Goal: Task Accomplishment & Management: Use online tool/utility

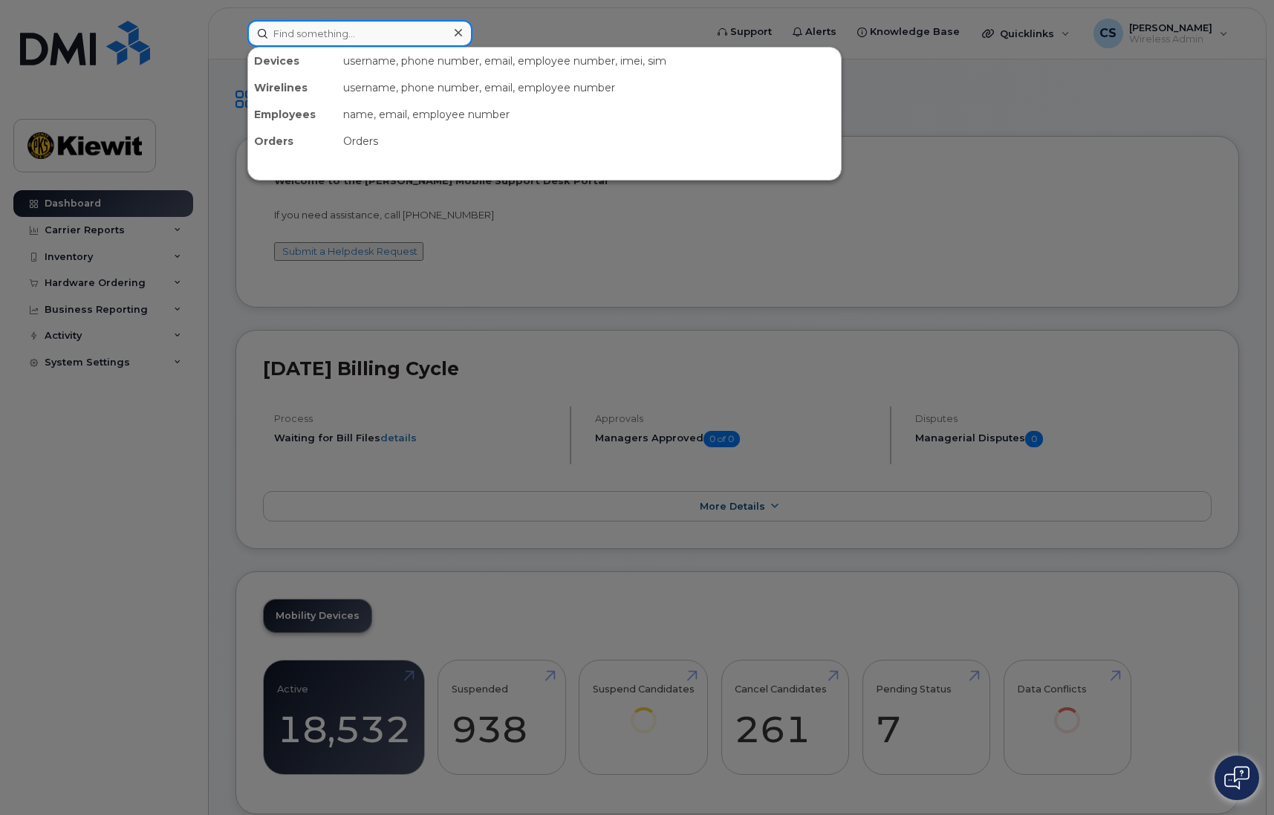
click at [319, 31] on input at bounding box center [359, 33] width 225 height 27
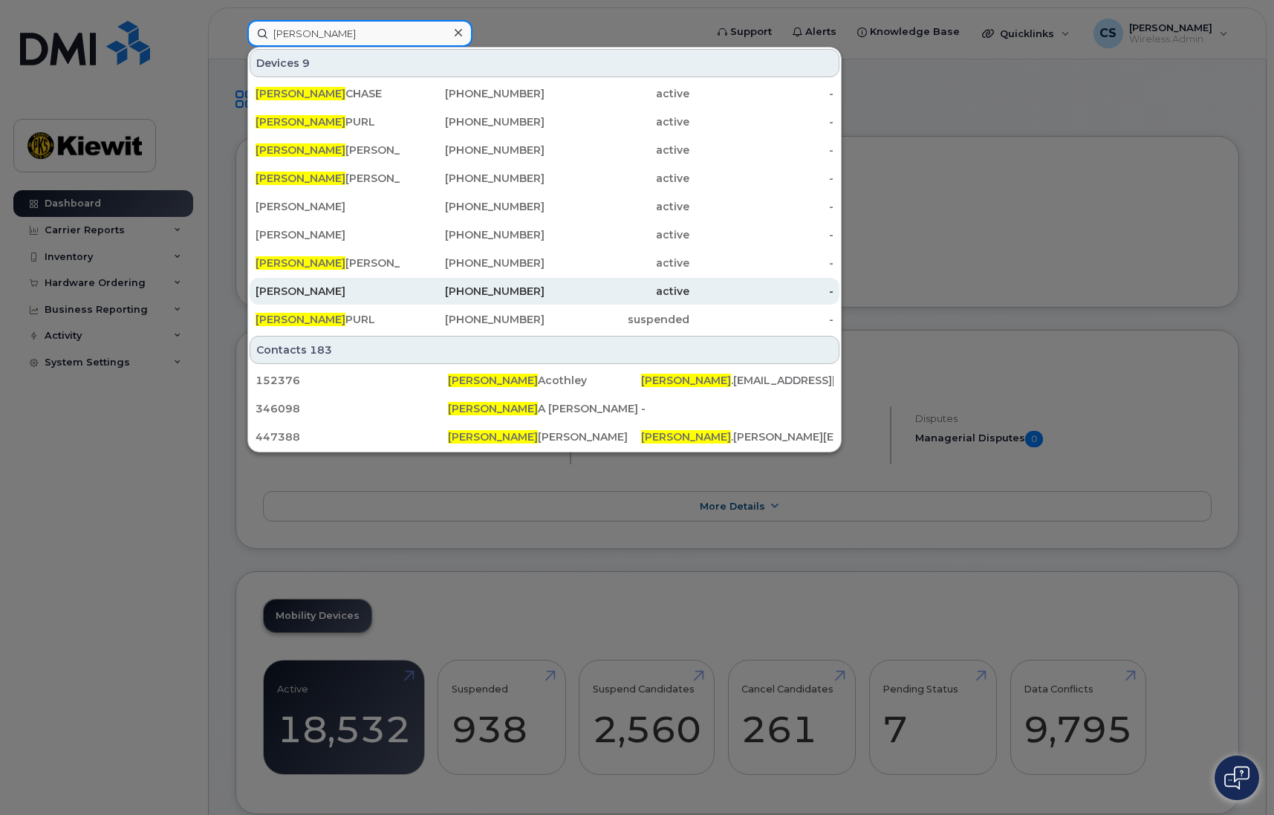
type input "calvin"
click at [334, 300] on div "CAL ACOTHLEY" at bounding box center [328, 291] width 145 height 27
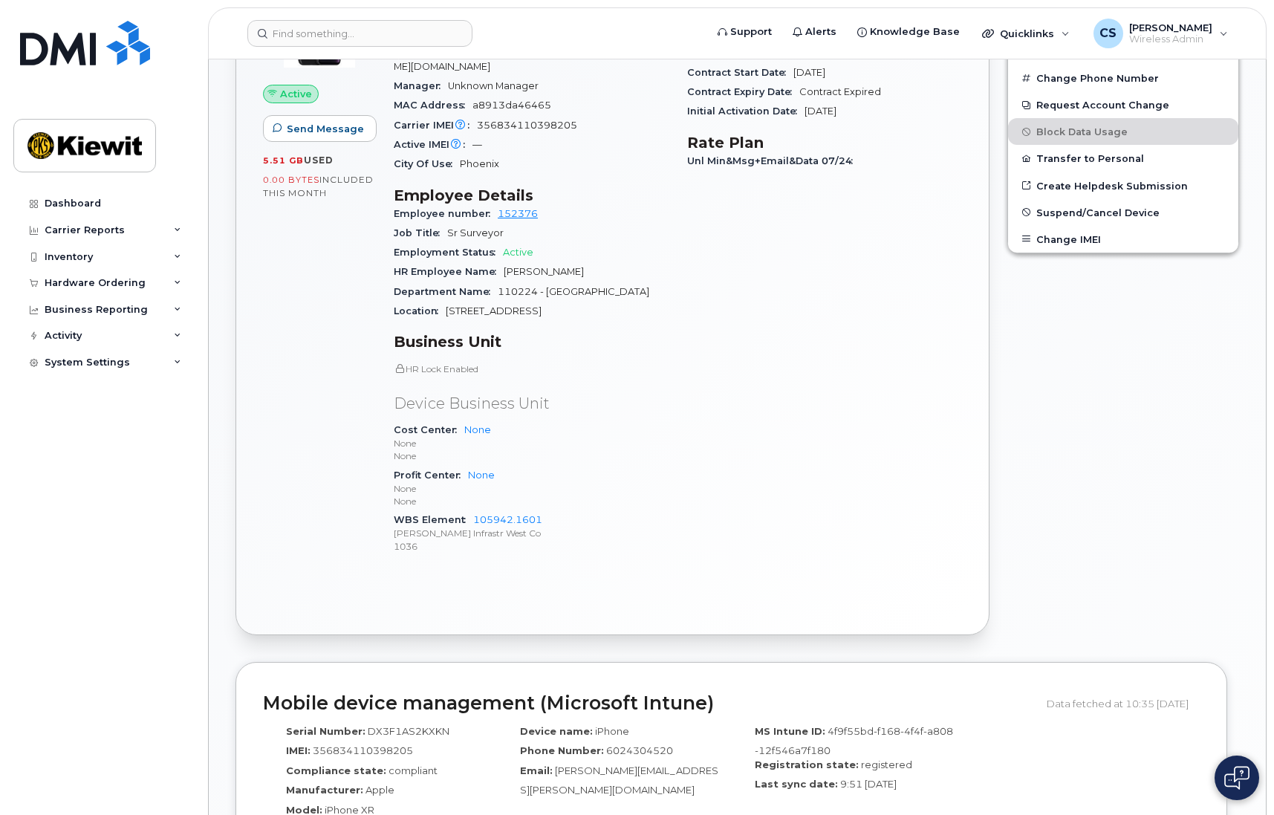
scroll to position [223, 0]
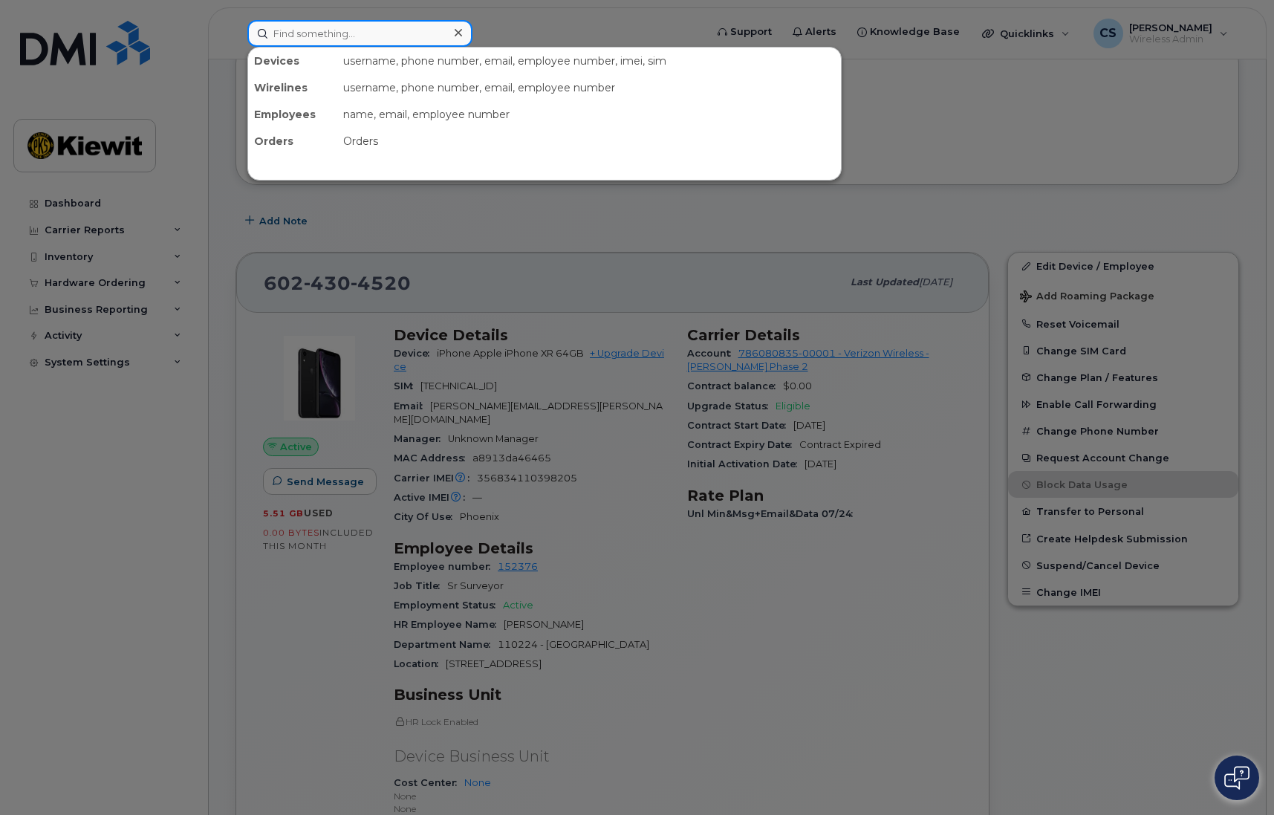
click at [383, 42] on input at bounding box center [359, 33] width 225 height 27
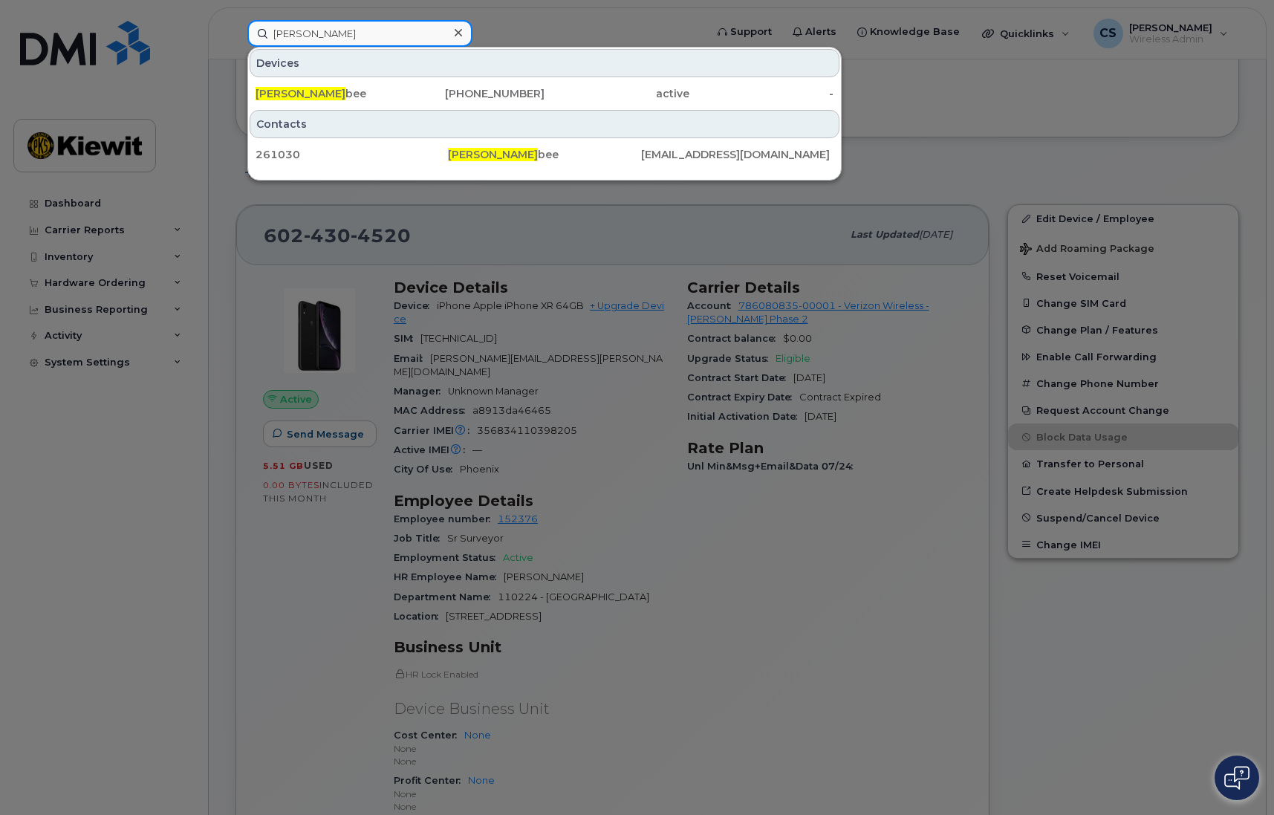
scroll to position [297, 0]
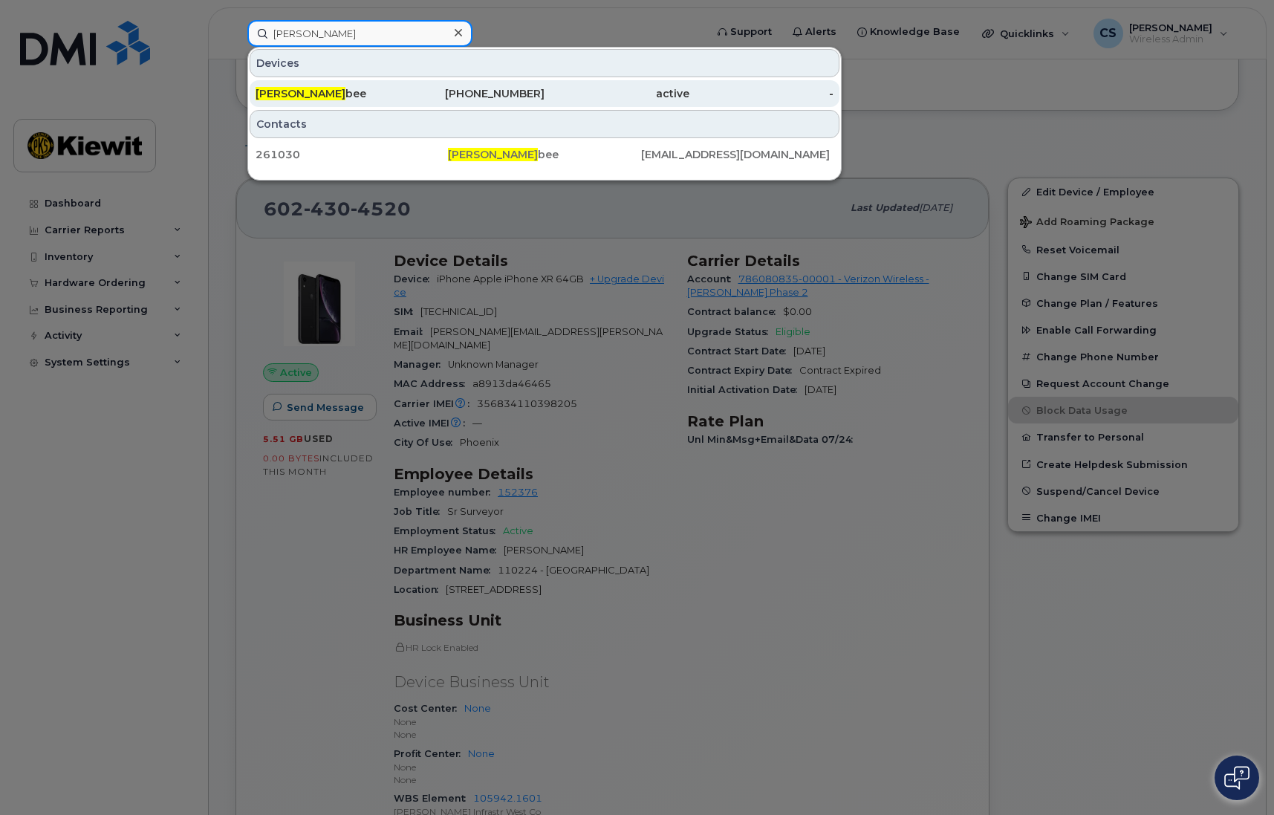
type input "susan bug"
click at [400, 85] on div "Susan Bug bee" at bounding box center [472, 93] width 145 height 27
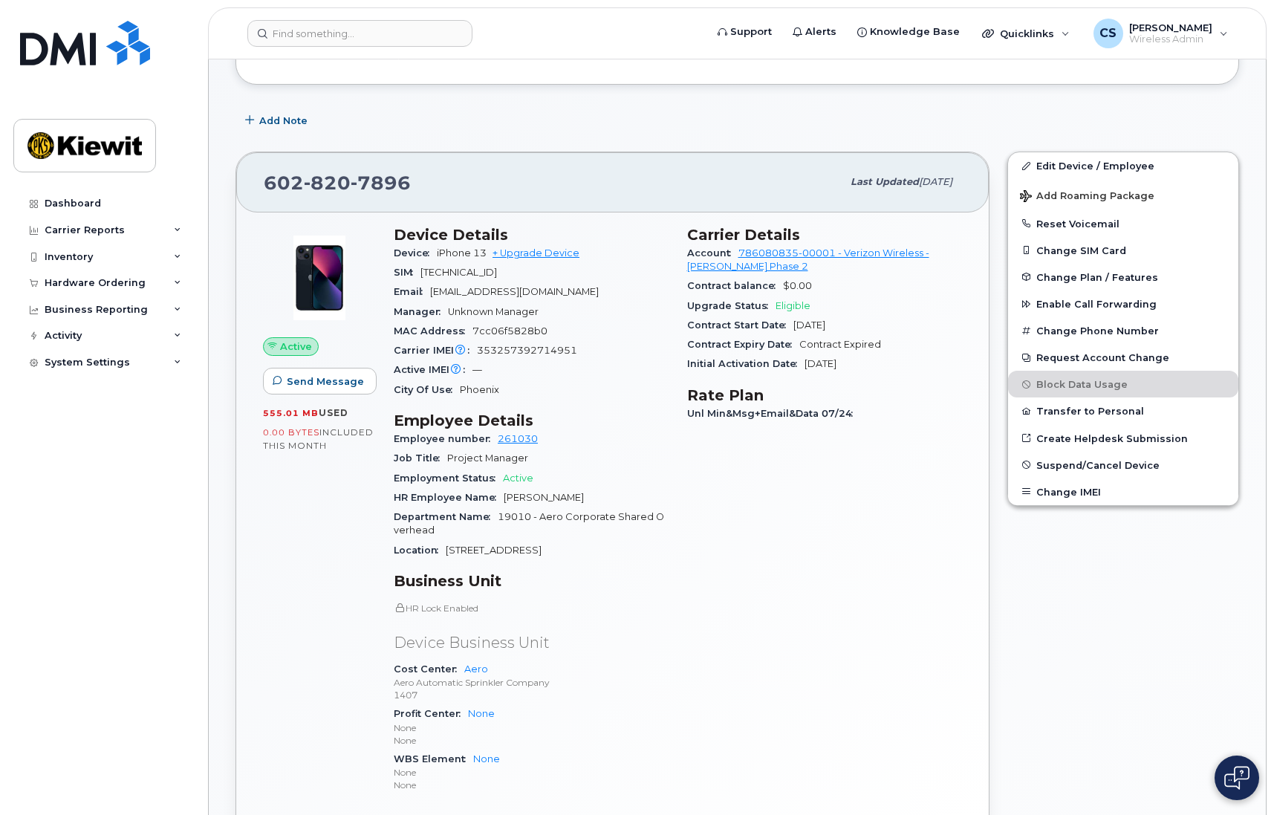
scroll to position [297, 0]
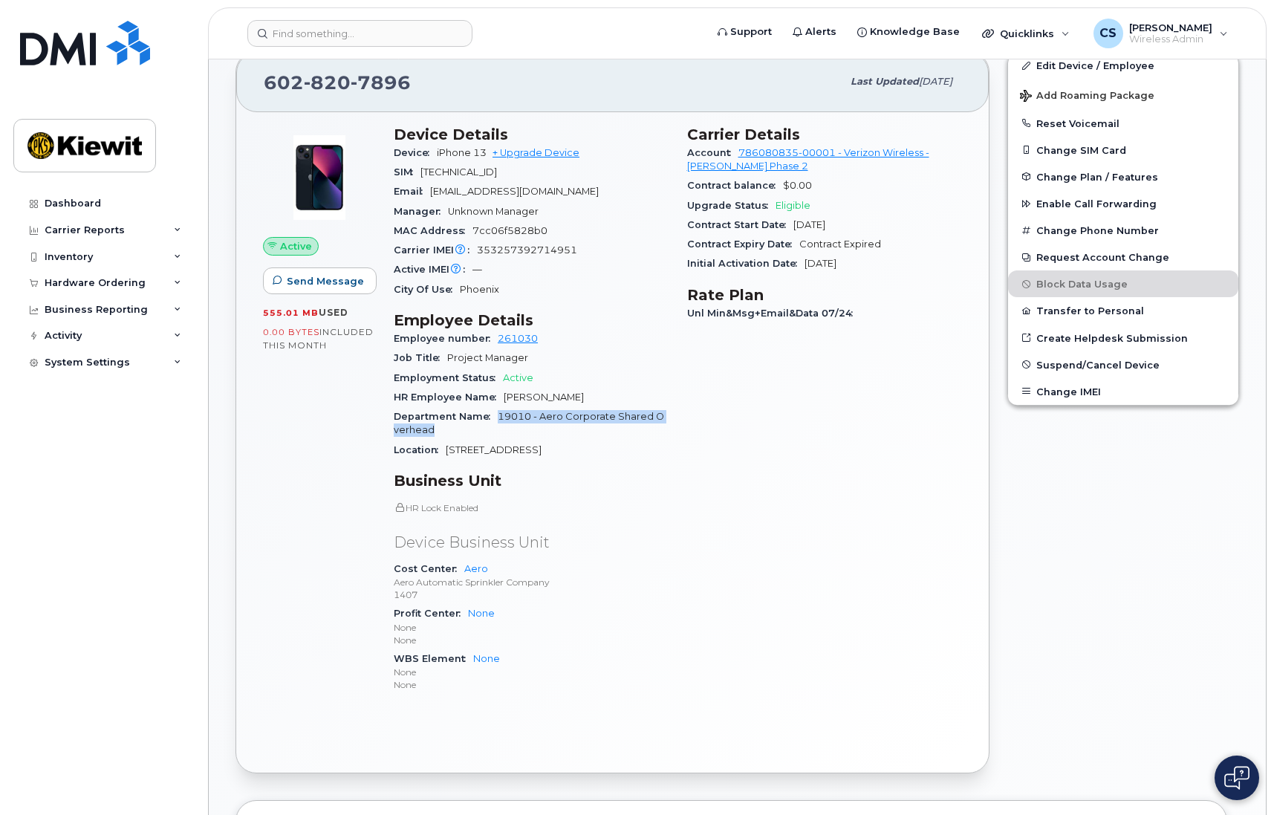
drag, startPoint x: 440, startPoint y: 429, endPoint x: 499, endPoint y: 416, distance: 60.9
click at [499, 416] on div "Department Name 19010 - Aero Corporate Shared Overhead" at bounding box center [532, 423] width 276 height 33
copy span "19010 - Aero Corporate Shared Overhead"
click at [111, 259] on div "Inventory" at bounding box center [103, 257] width 180 height 27
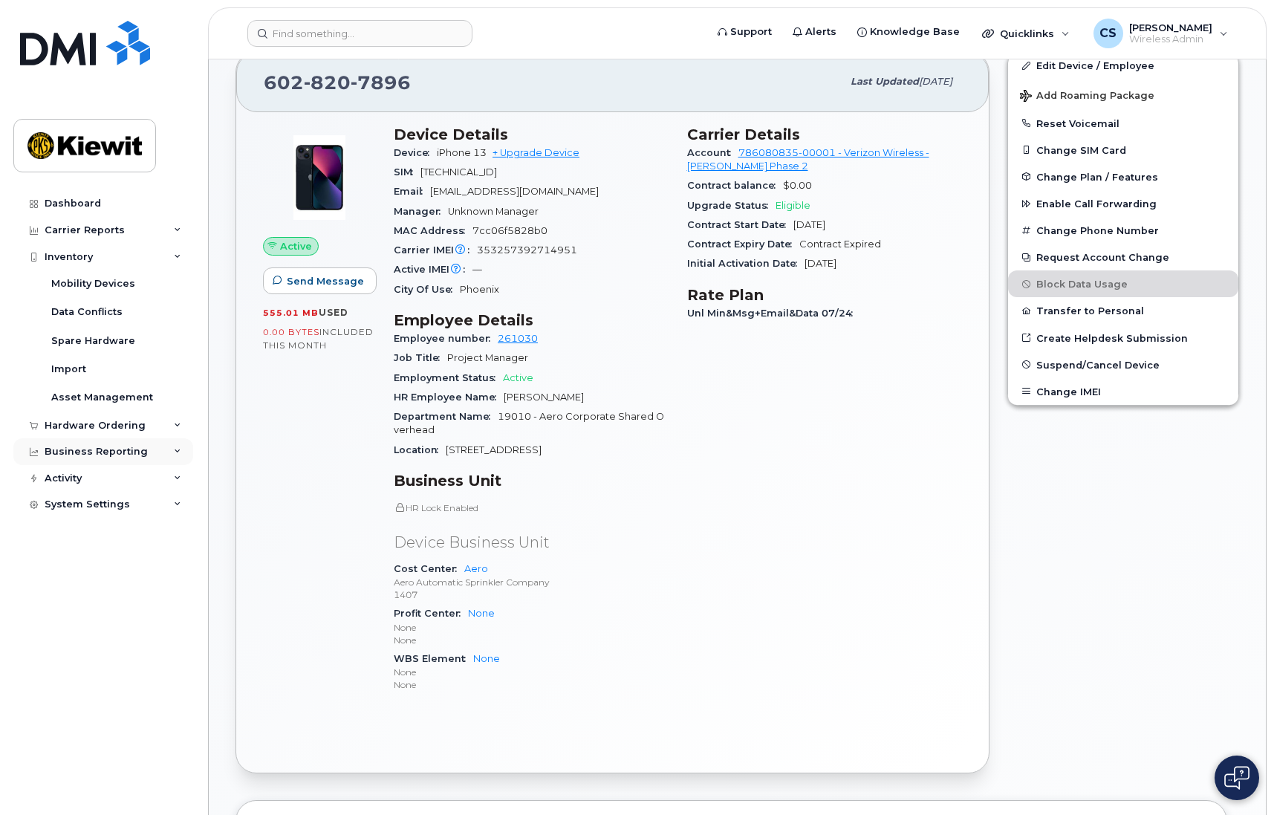
click at [153, 446] on div "Business Reporting" at bounding box center [103, 451] width 180 height 27
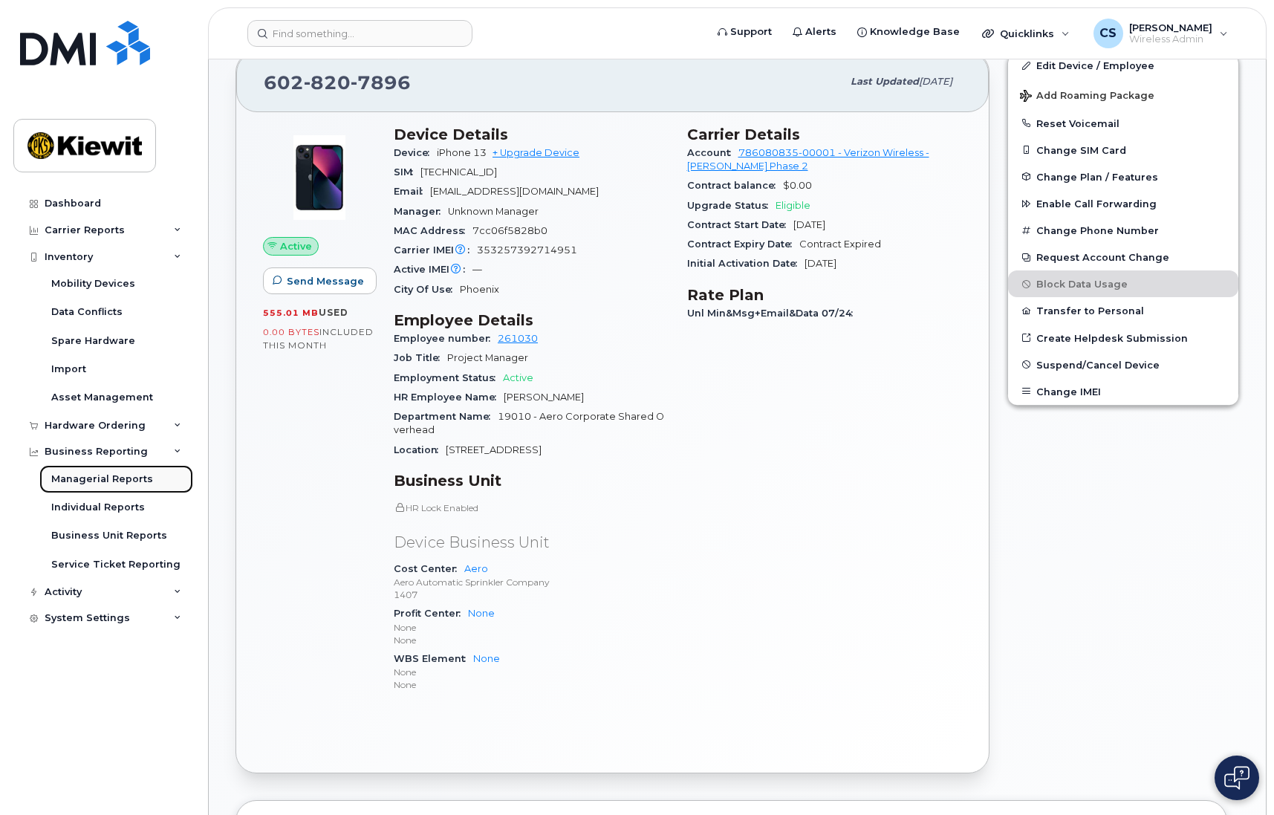
click at [138, 481] on div "Managerial Reports" at bounding box center [102, 478] width 102 height 13
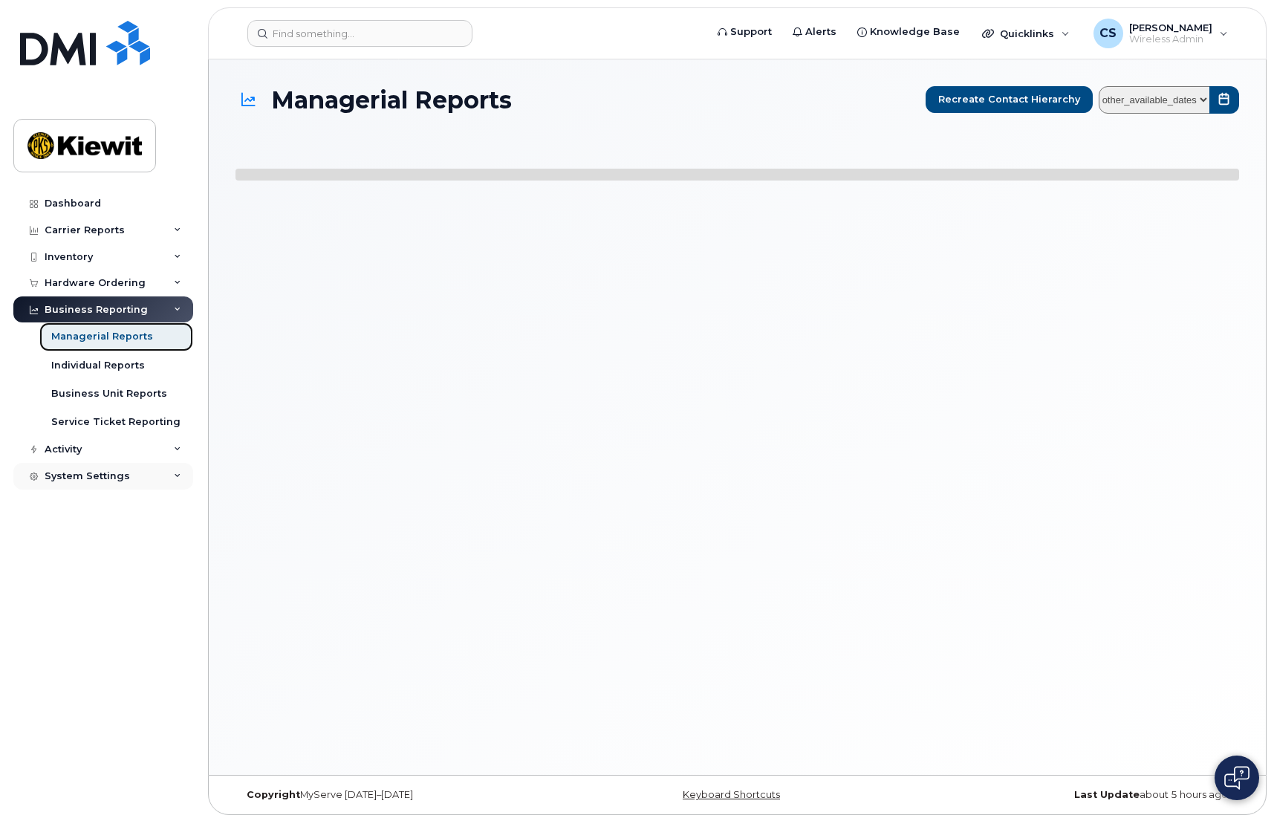
select select
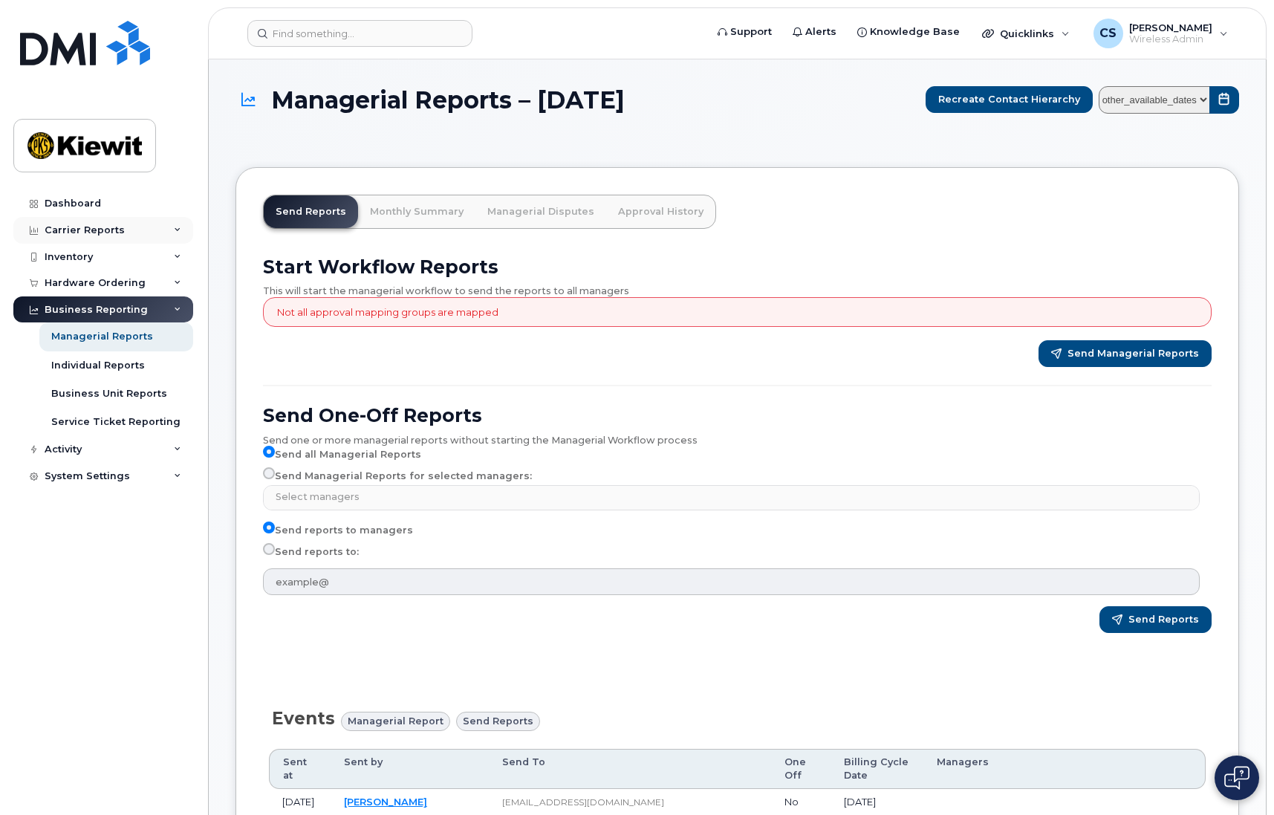
click at [113, 231] on div "Carrier Reports" at bounding box center [85, 230] width 80 height 12
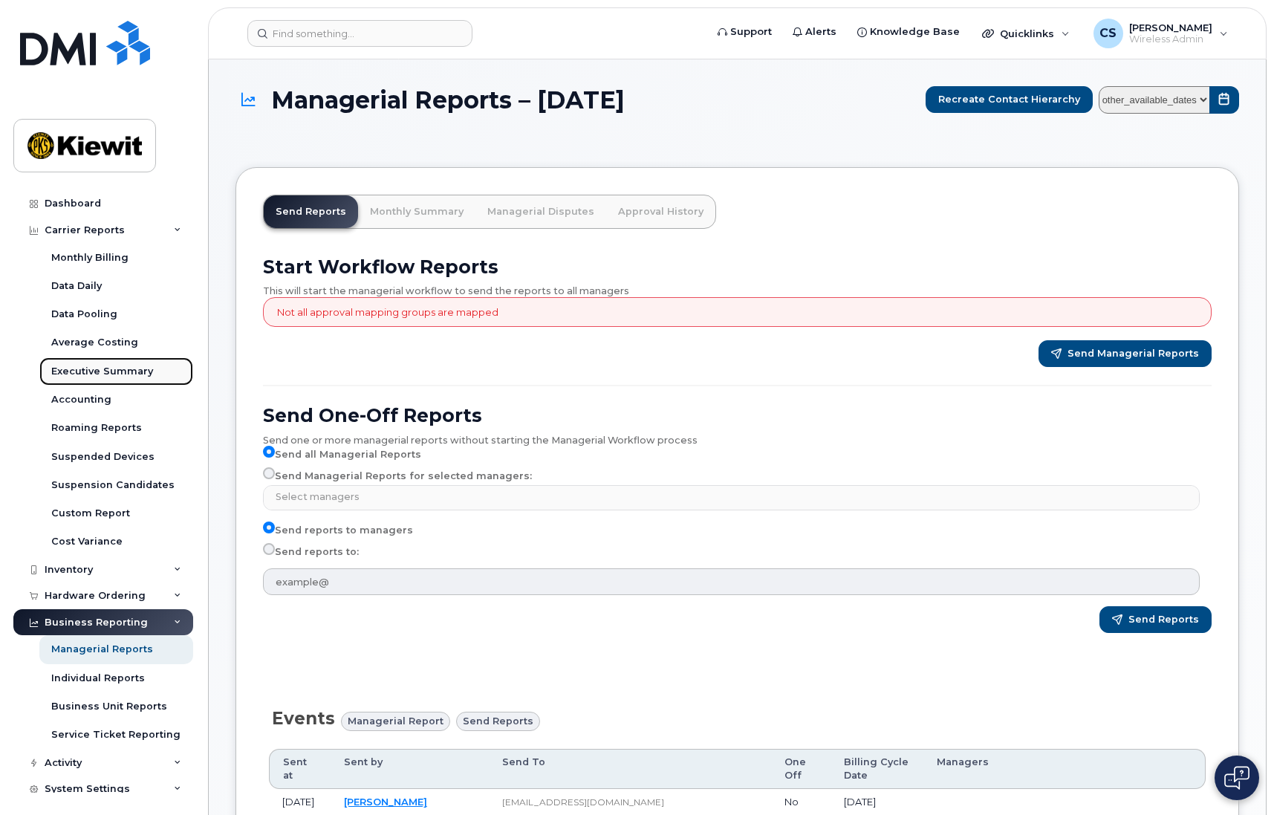
click at [136, 363] on link "Executive Summary" at bounding box center [116, 371] width 154 height 28
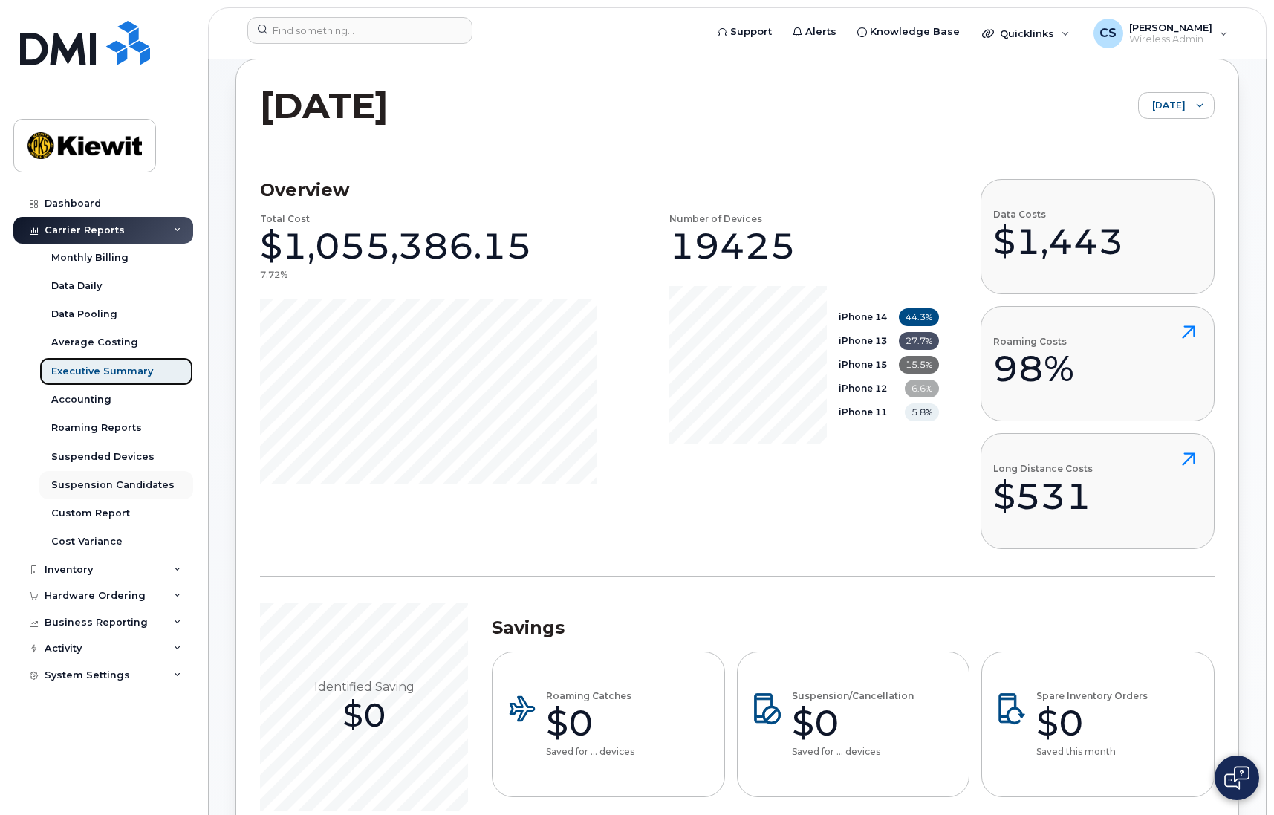
scroll to position [175, 0]
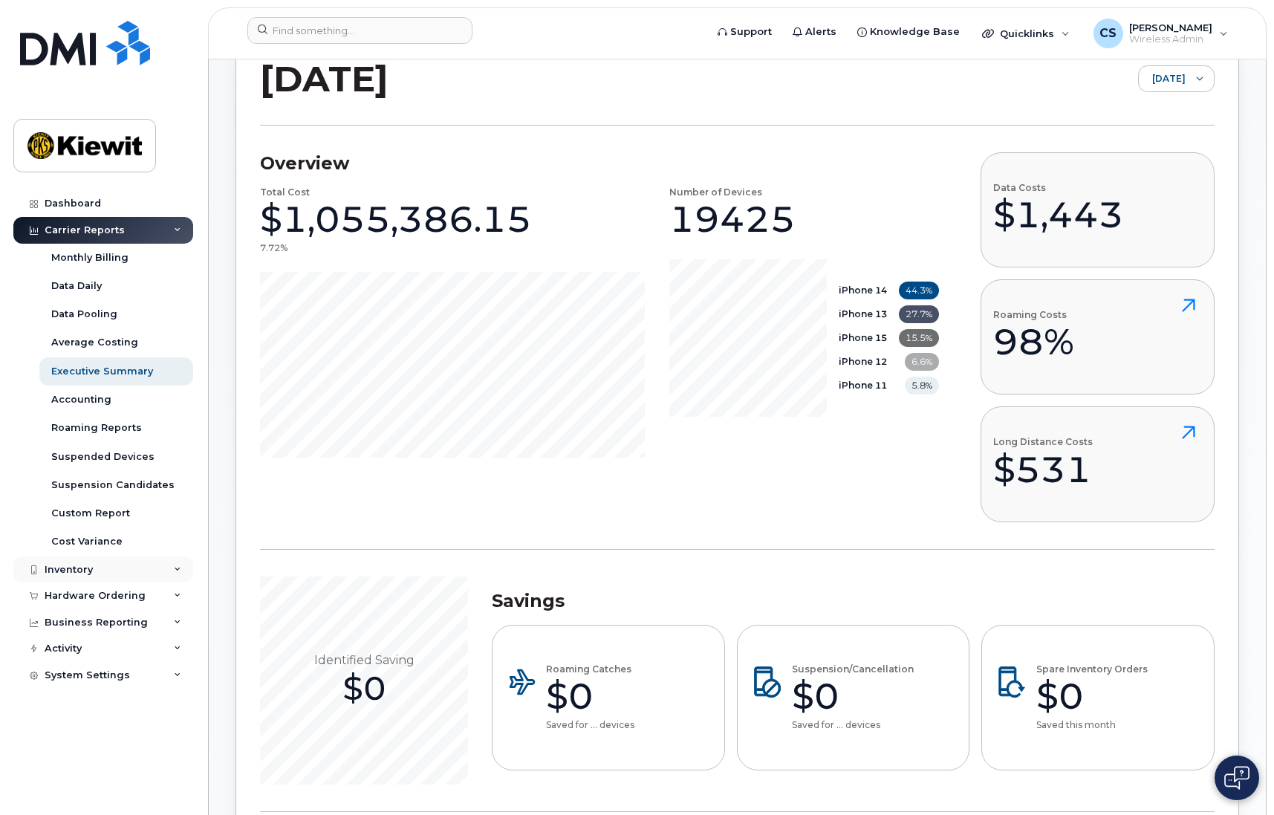
click at [82, 568] on div "Inventory" at bounding box center [69, 570] width 48 height 12
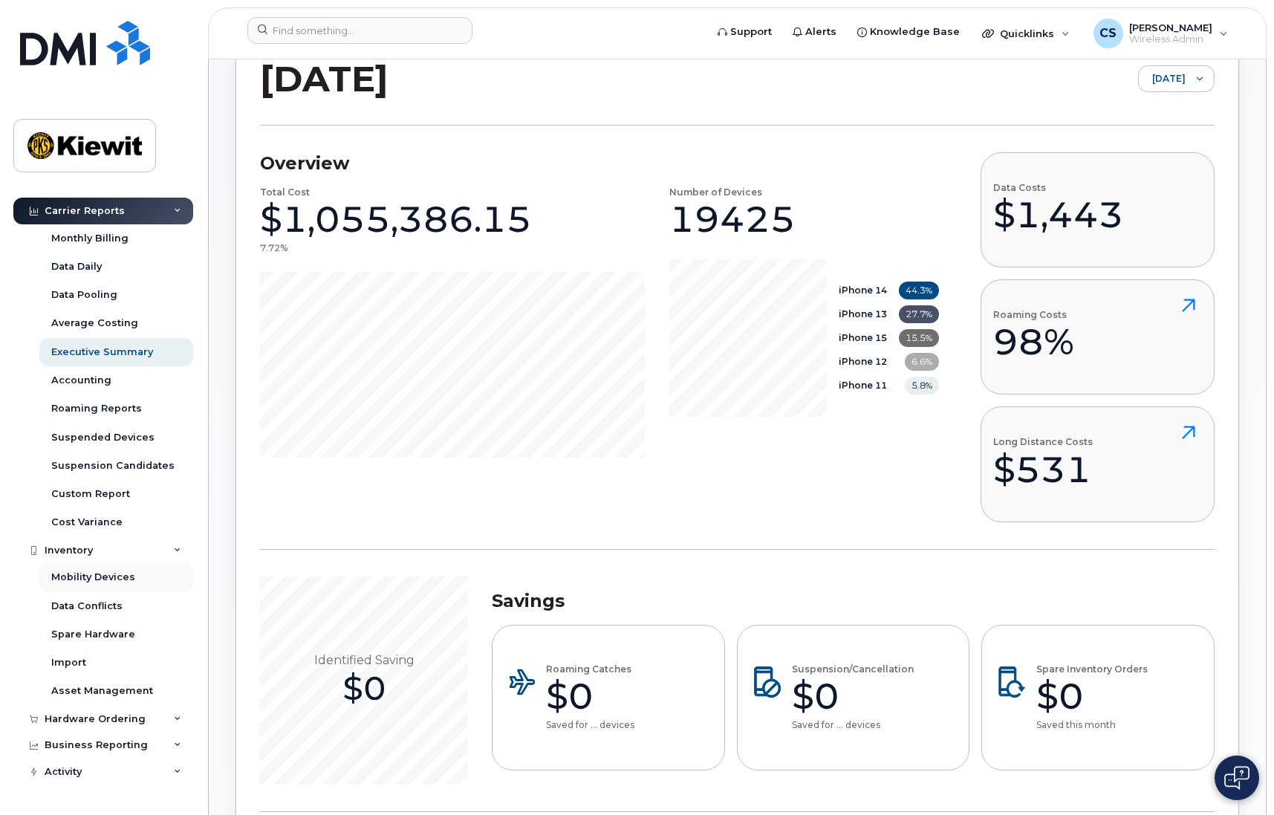
scroll to position [38, 0]
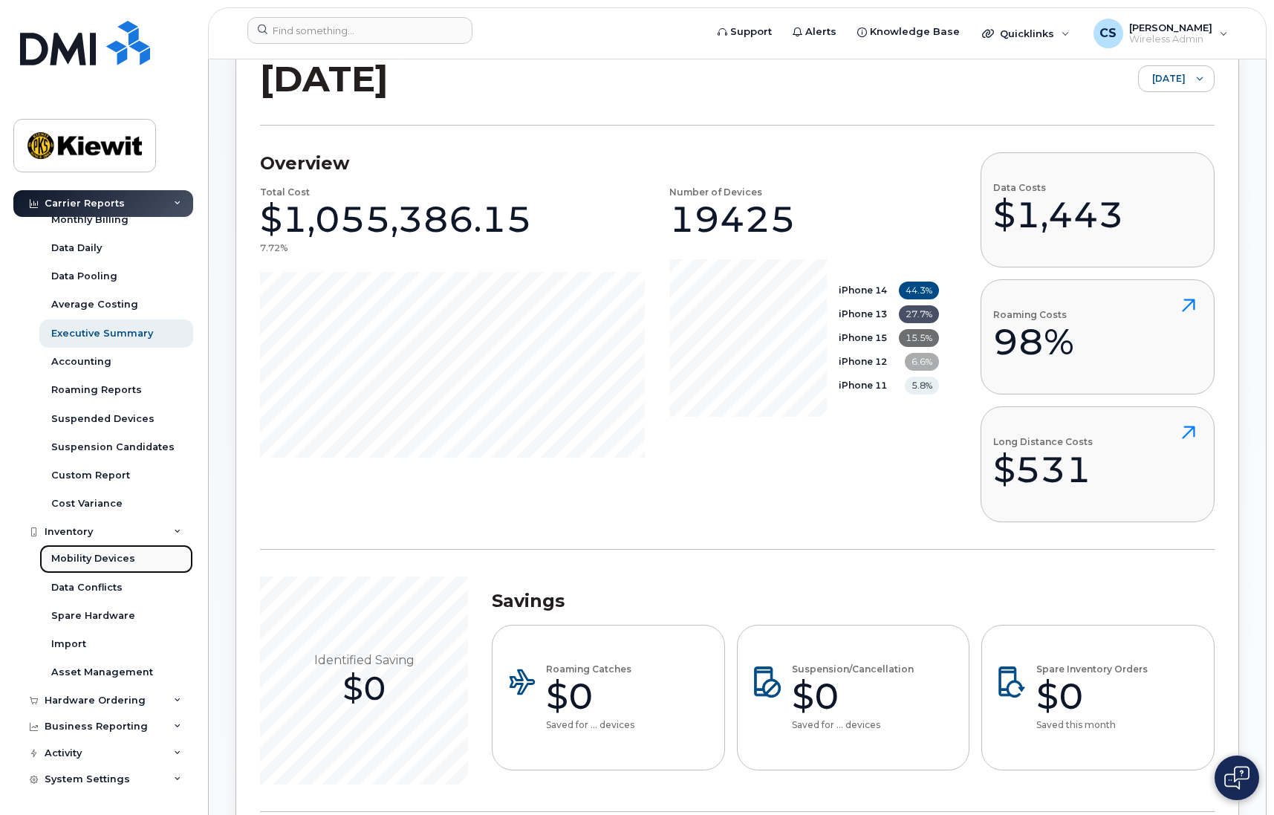
click at [94, 556] on div "Mobility Devices" at bounding box center [93, 558] width 84 height 13
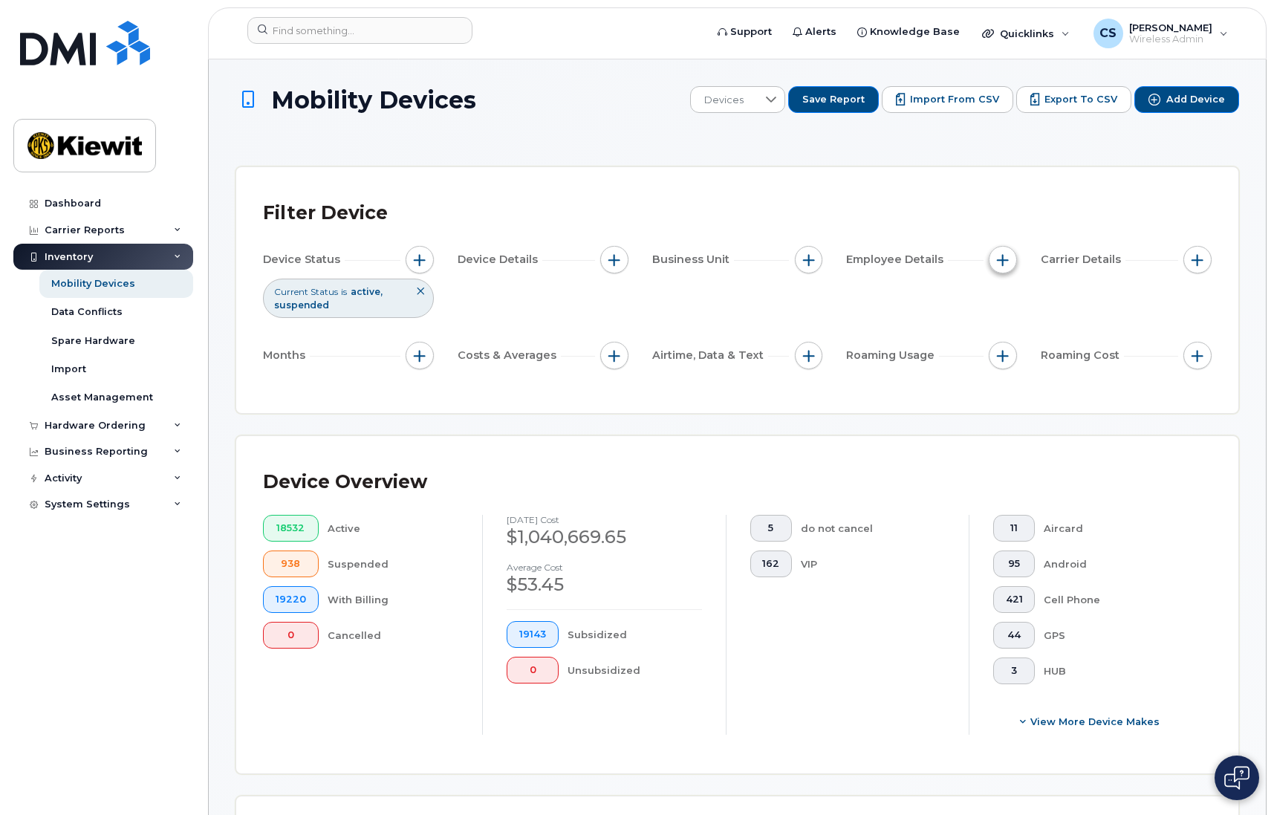
click at [996, 258] on button "button" at bounding box center [1003, 260] width 28 height 28
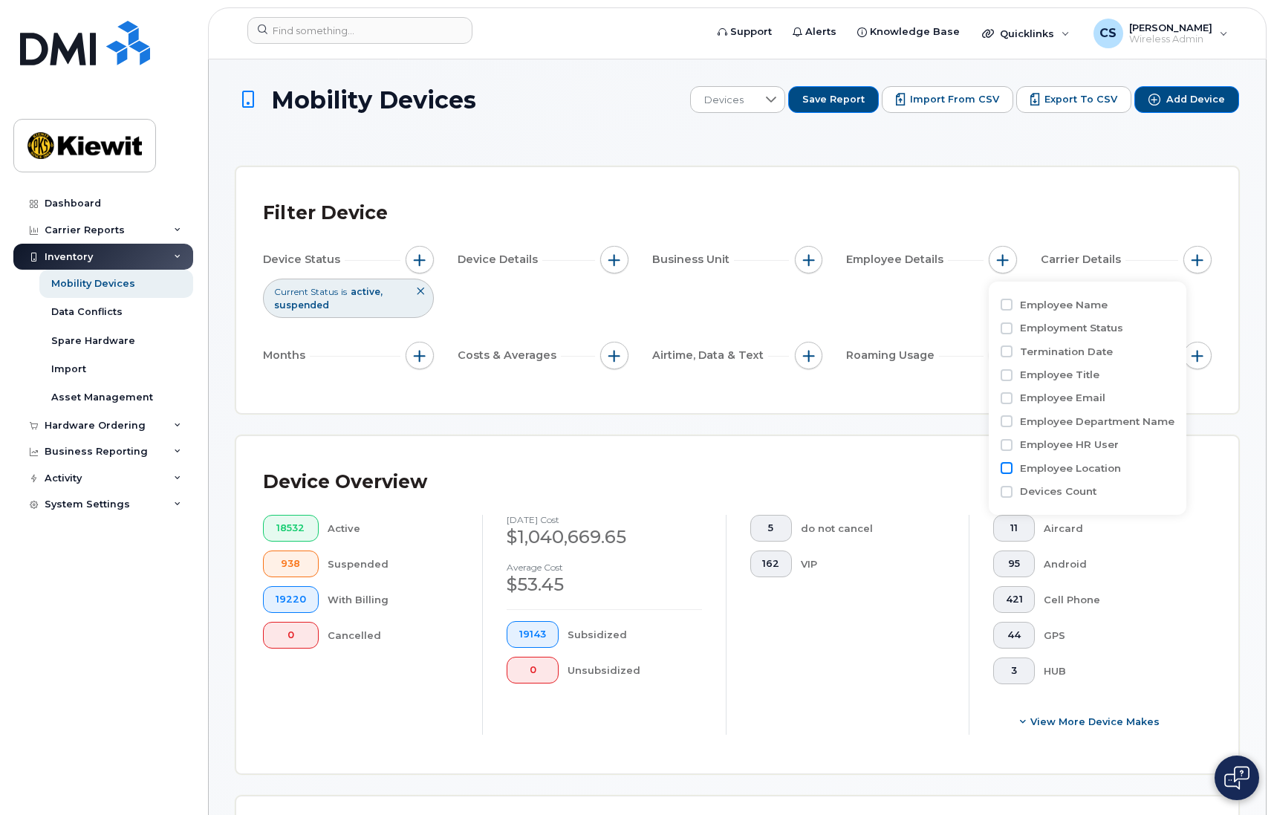
click at [1010, 467] on input "Employee Location" at bounding box center [1007, 468] width 12 height 12
click at [1011, 467] on input "Employee Location" at bounding box center [1007, 468] width 12 height 12
checkbox input "false"
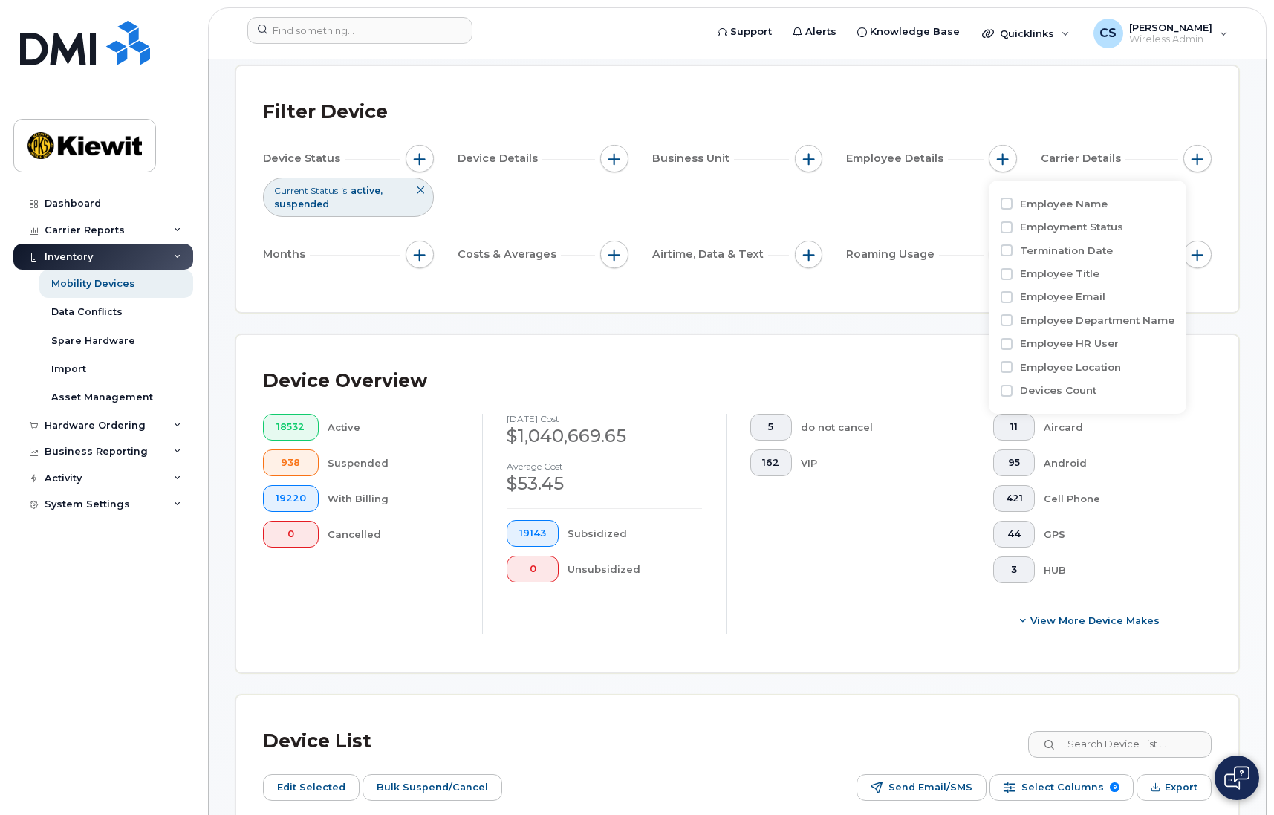
scroll to position [74, 0]
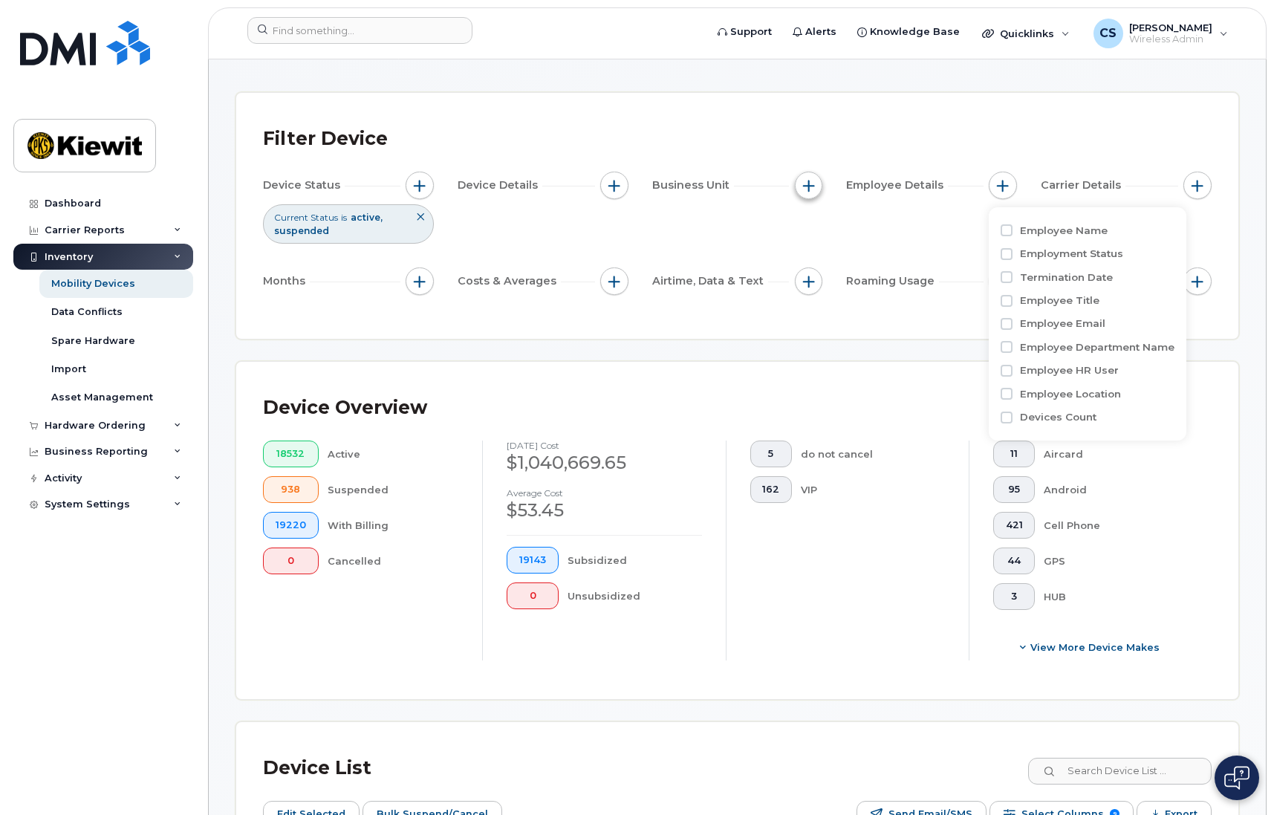
click at [807, 186] on span "button" at bounding box center [809, 186] width 12 height 12
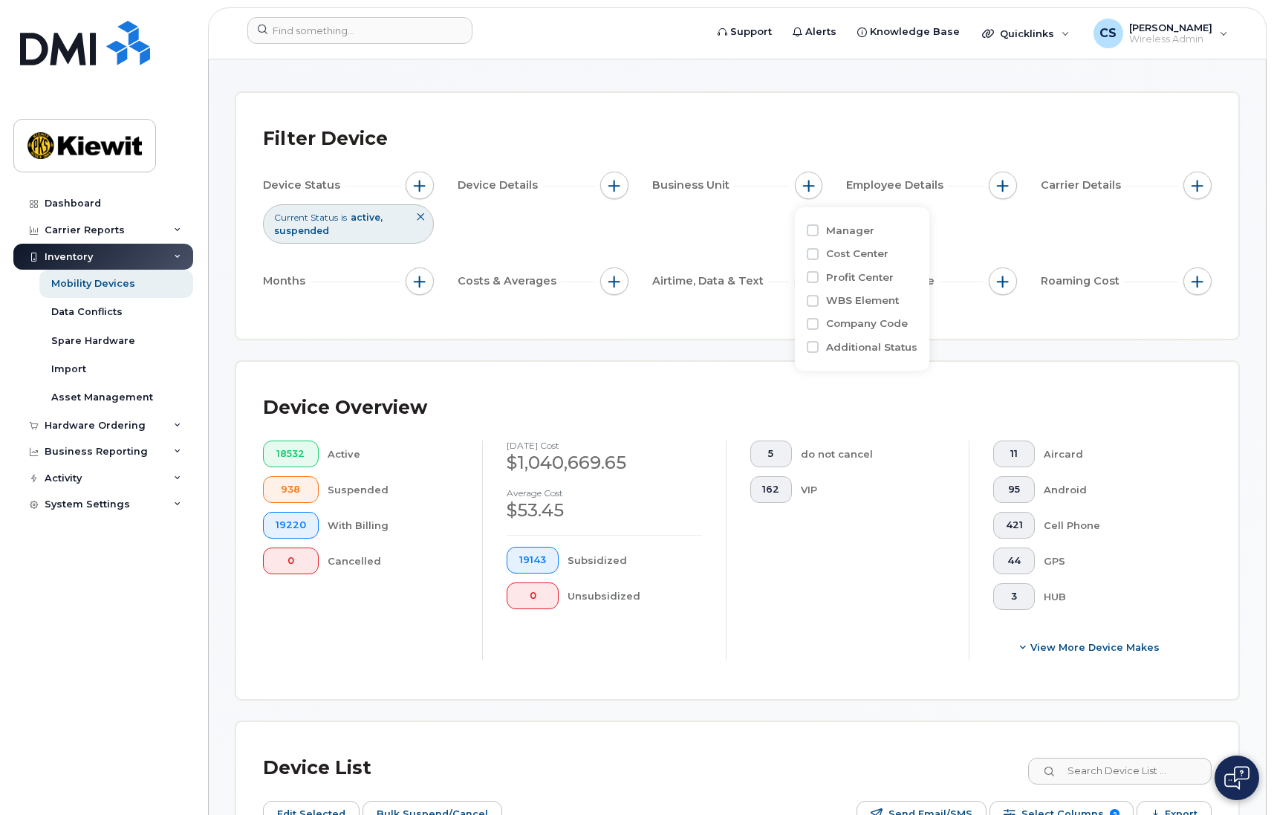
click at [841, 294] on label "WBS Element" at bounding box center [862, 300] width 73 height 14
click at [819, 295] on input "WBS Element" at bounding box center [813, 301] width 12 height 12
click at [816, 300] on input "WBS Element" at bounding box center [813, 301] width 12 height 12
checkbox input "false"
click at [818, 249] on input "Cost Center" at bounding box center [813, 254] width 12 height 12
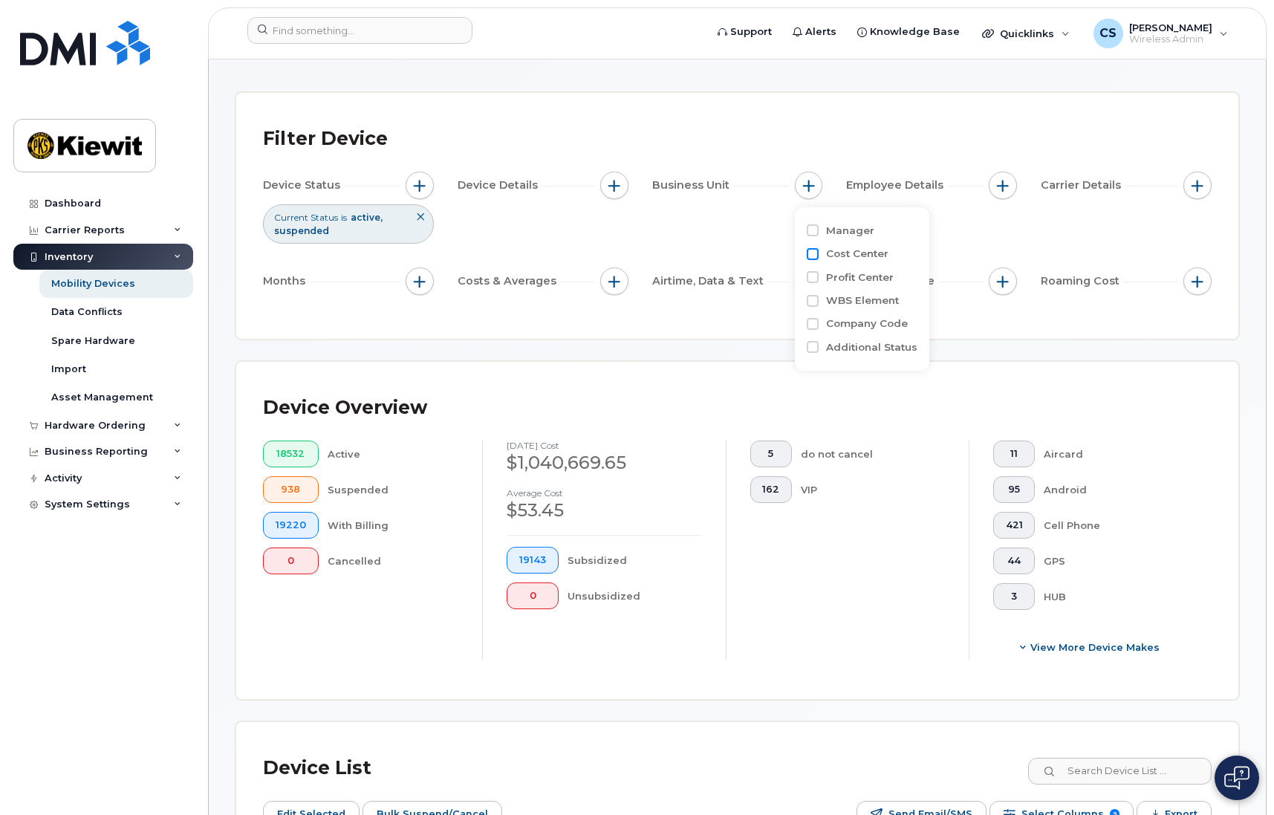
checkbox input "true"
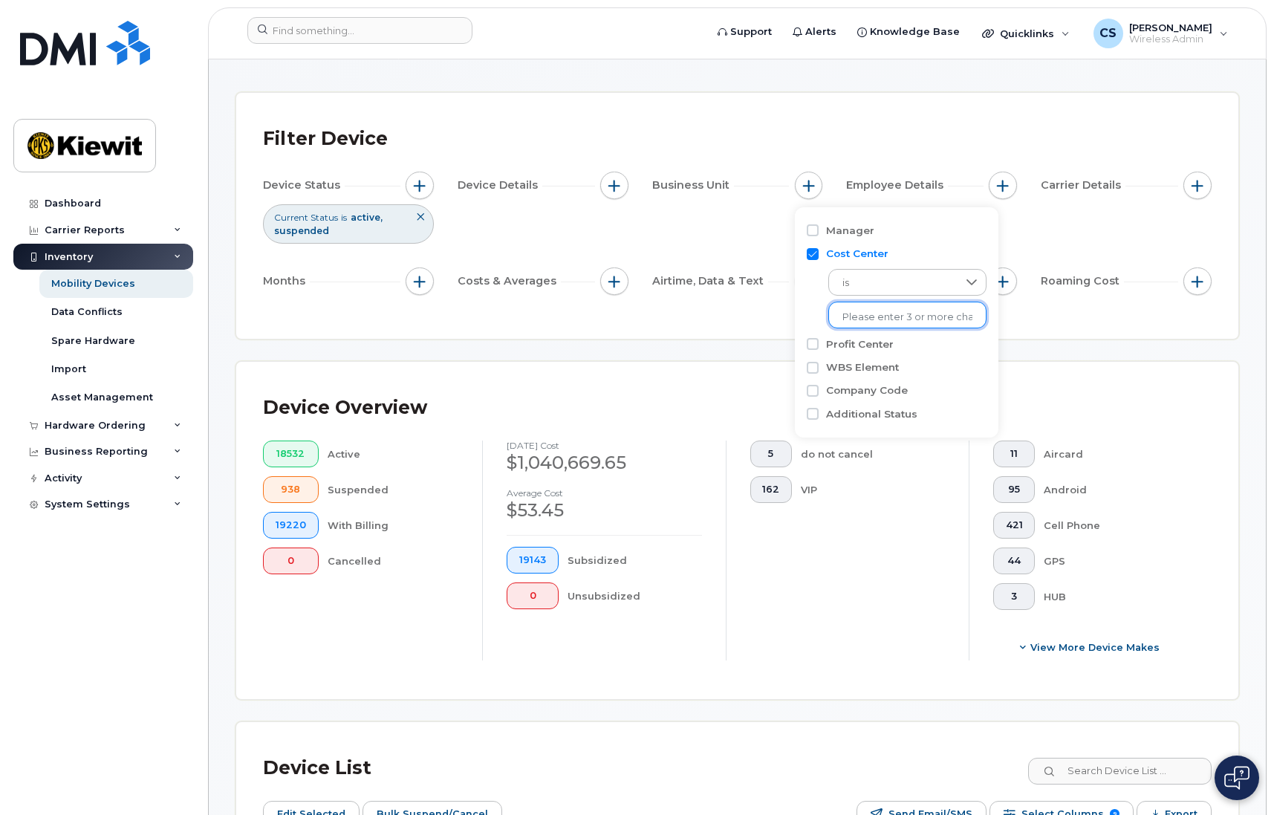
click at [880, 320] on input "text" at bounding box center [907, 317] width 130 height 13
type input "aer"
click at [892, 345] on li "1407 - Aero - Aero Automatic Sprinkler Company" at bounding box center [956, 347] width 257 height 27
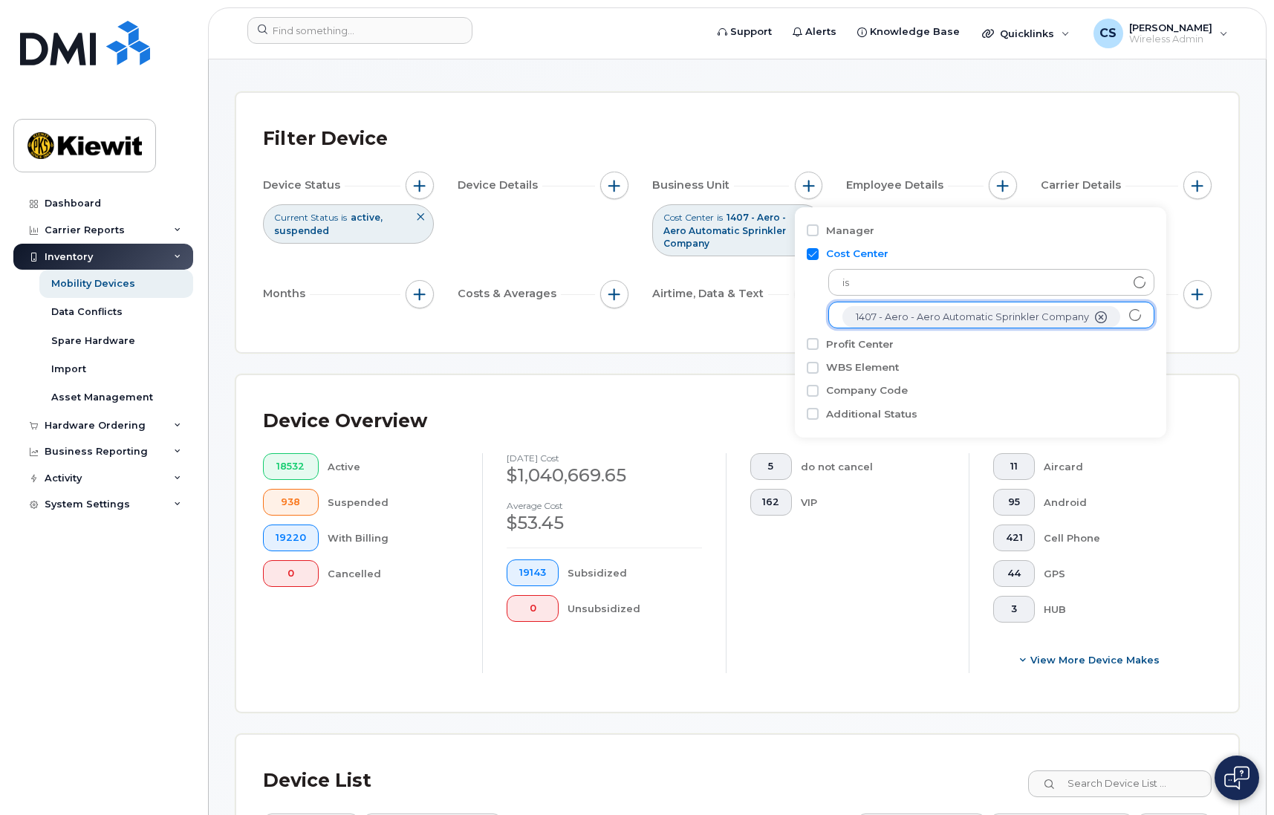
scroll to position [30, 0]
click at [715, 380] on div "Device Overview 18532 Active 938 Suspended 19220 With Billing 0 Cancelled July …" at bounding box center [737, 543] width 1002 height 337
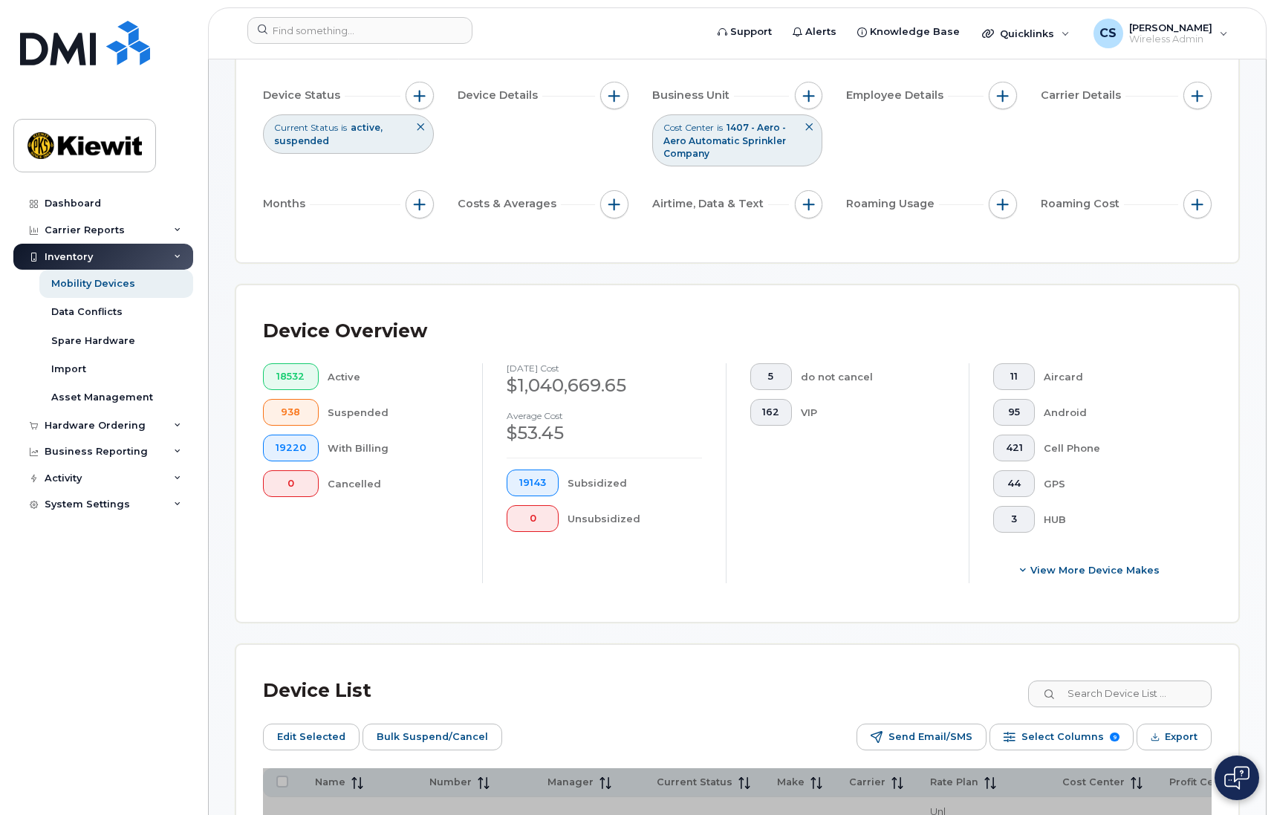
scroll to position [0, 0]
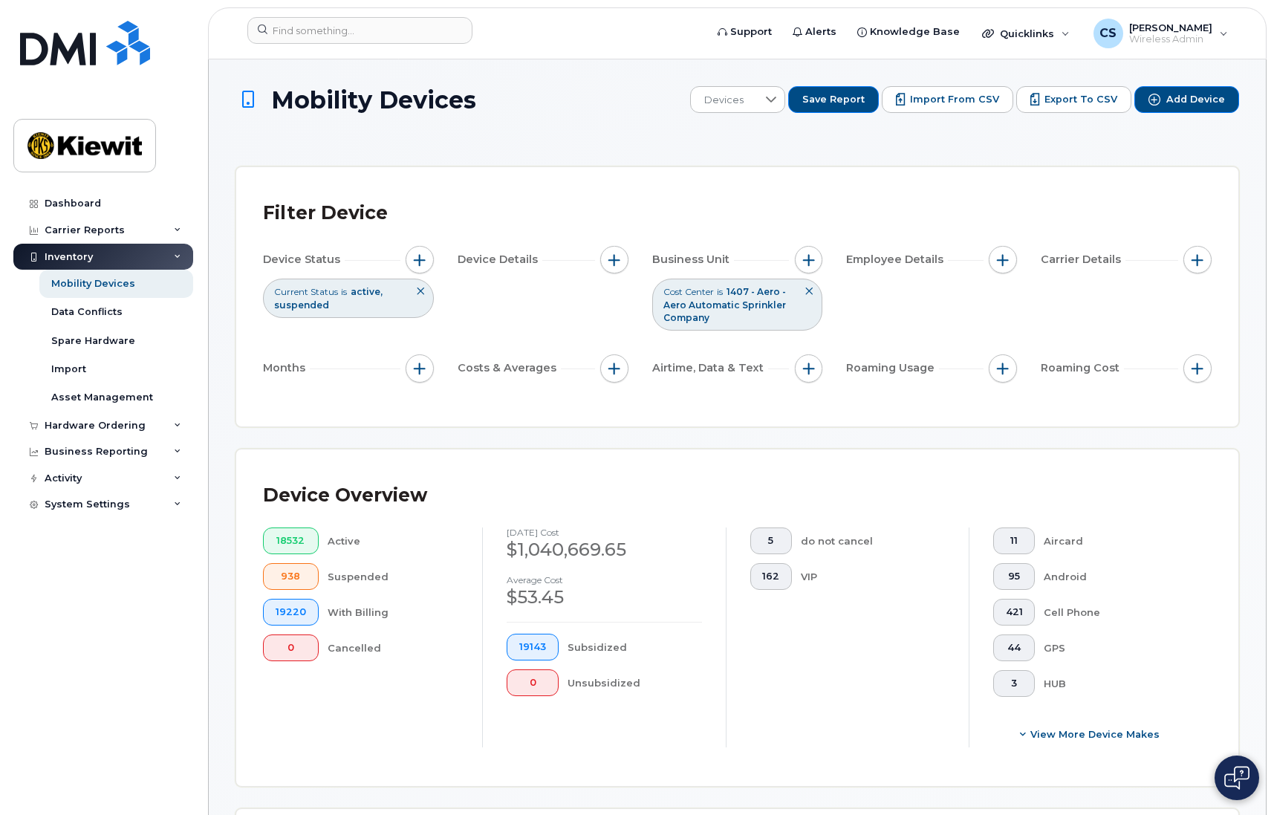
click at [806, 419] on div "Filter Device Device Status Current Status is active suspended Device Details B…" at bounding box center [737, 296] width 1002 height 259
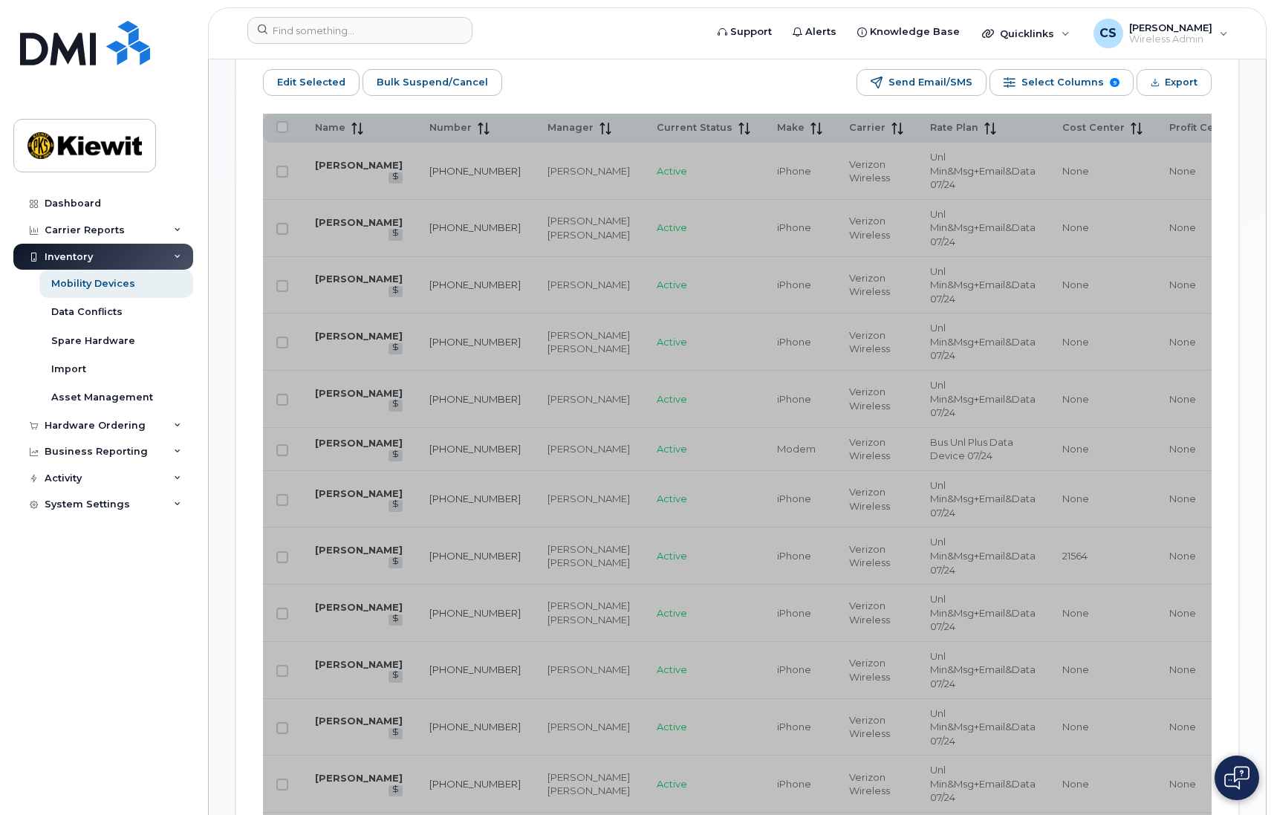
scroll to position [1040, 0]
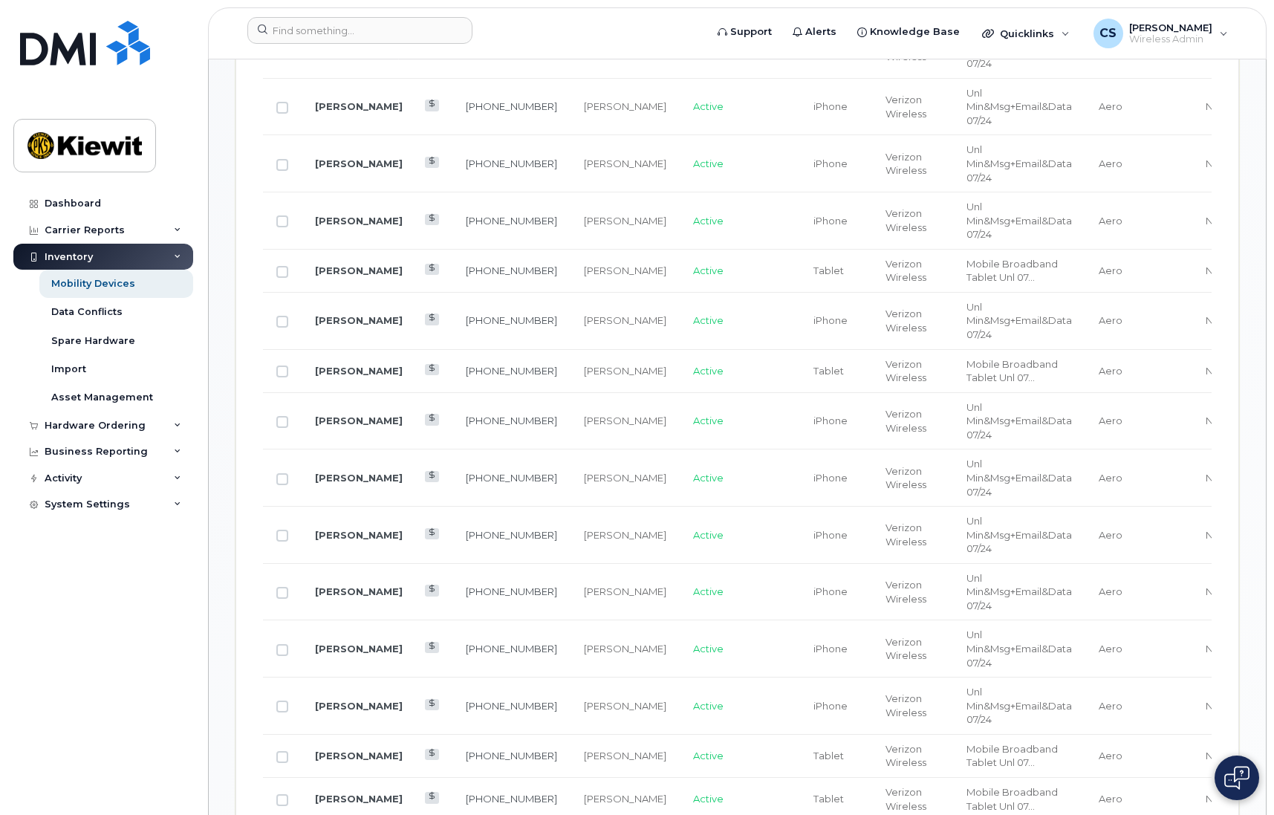
scroll to position [743, 0]
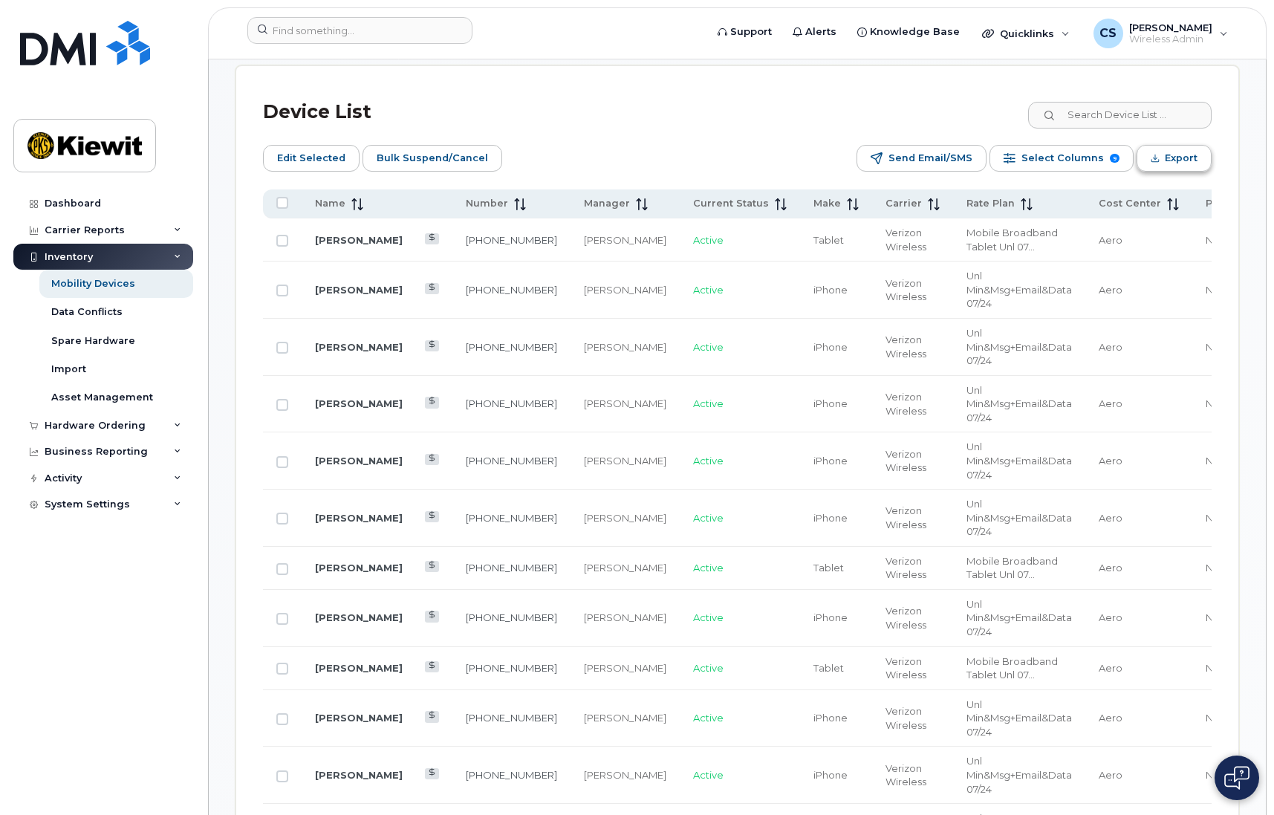
click at [1202, 159] on button "Export" at bounding box center [1174, 158] width 75 height 27
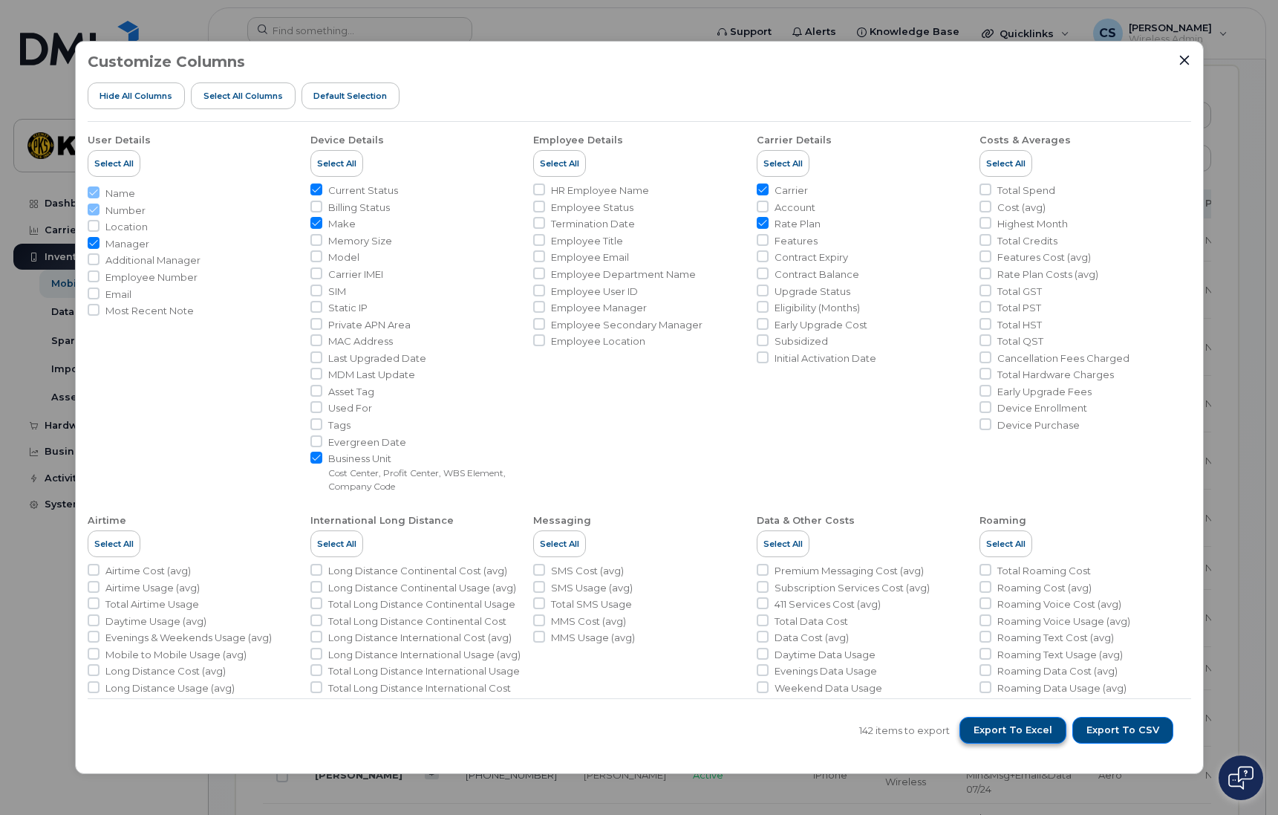
click at [1042, 725] on span "Export to Excel" at bounding box center [1013, 730] width 79 height 13
click at [1187, 59] on icon "Close" at bounding box center [1185, 60] width 12 height 12
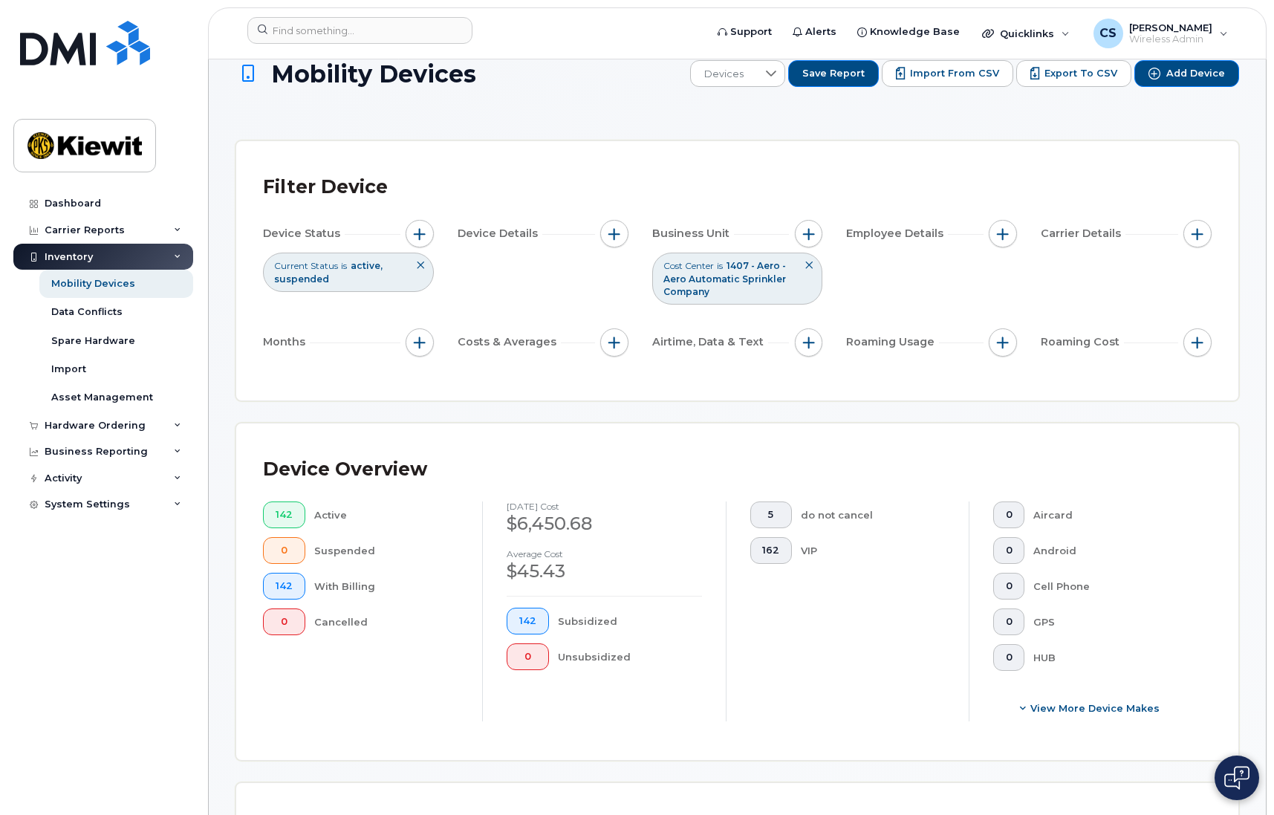
scroll to position [0, 0]
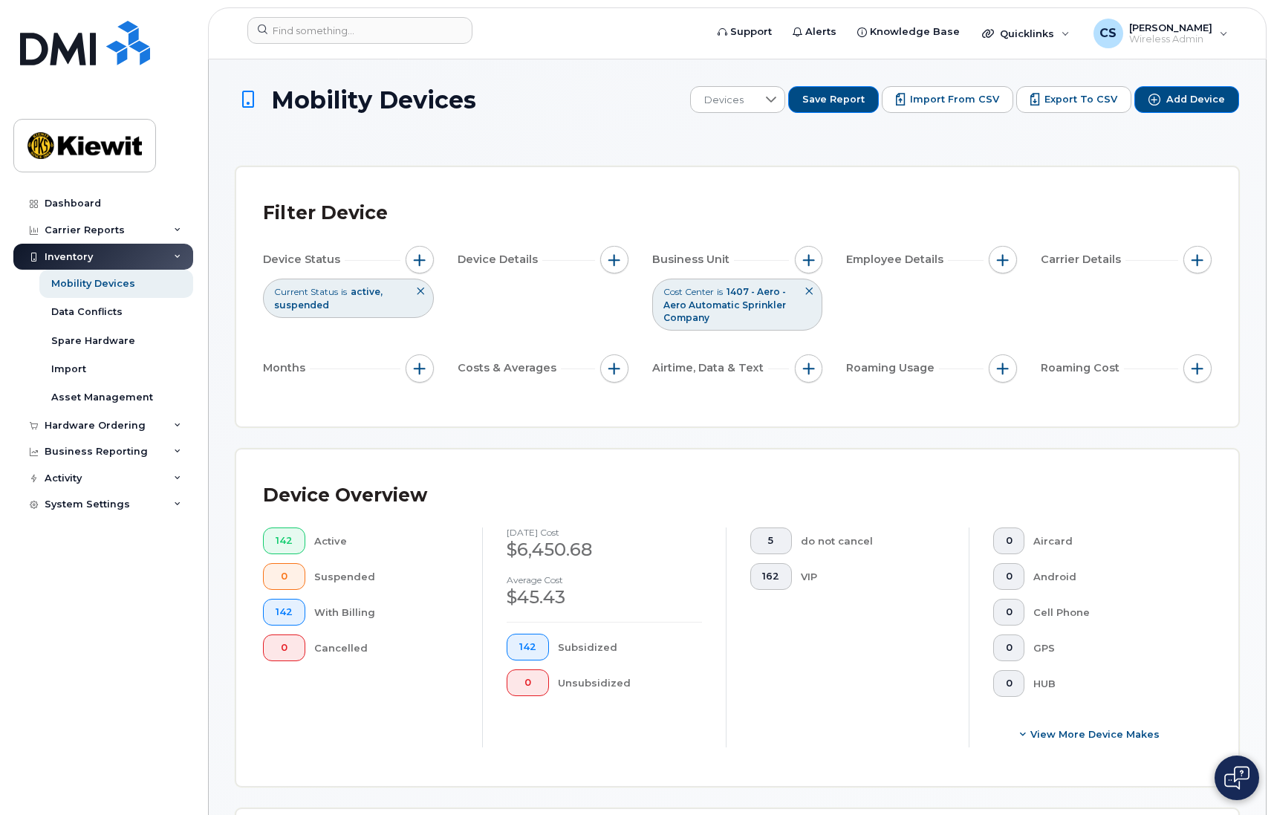
click at [814, 295] on button at bounding box center [808, 291] width 25 height 25
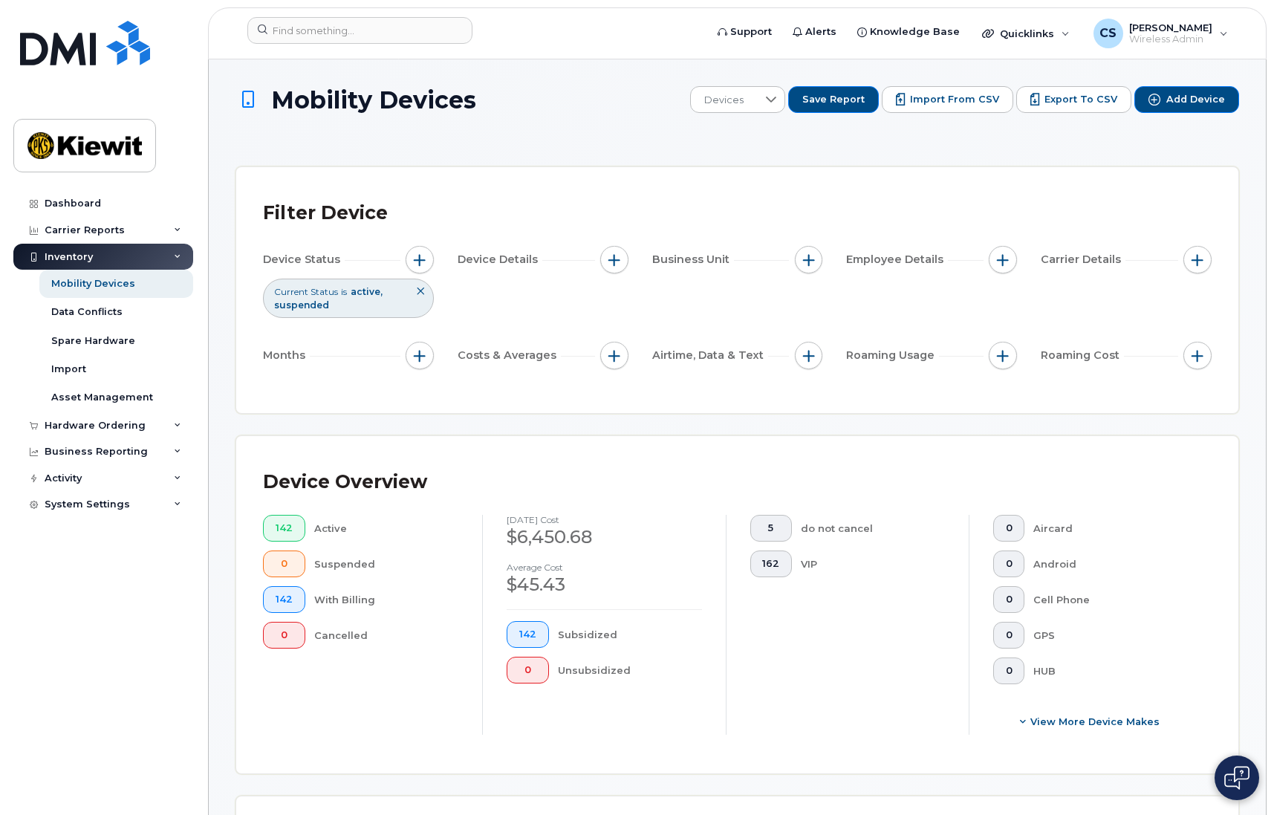
click at [783, 289] on div "Device Status Current Status is active suspended Device Details Business Unit E…" at bounding box center [737, 310] width 949 height 129
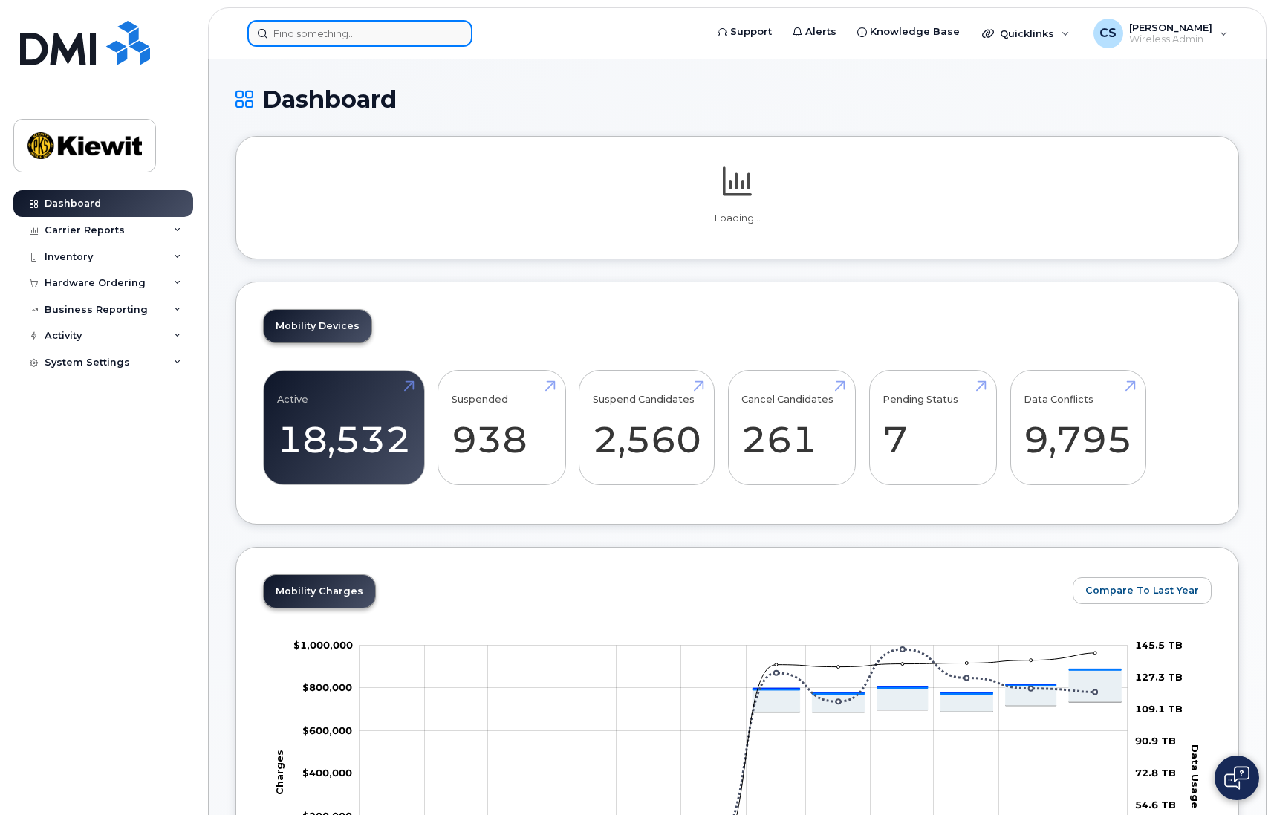
click at [408, 25] on input at bounding box center [359, 33] width 225 height 27
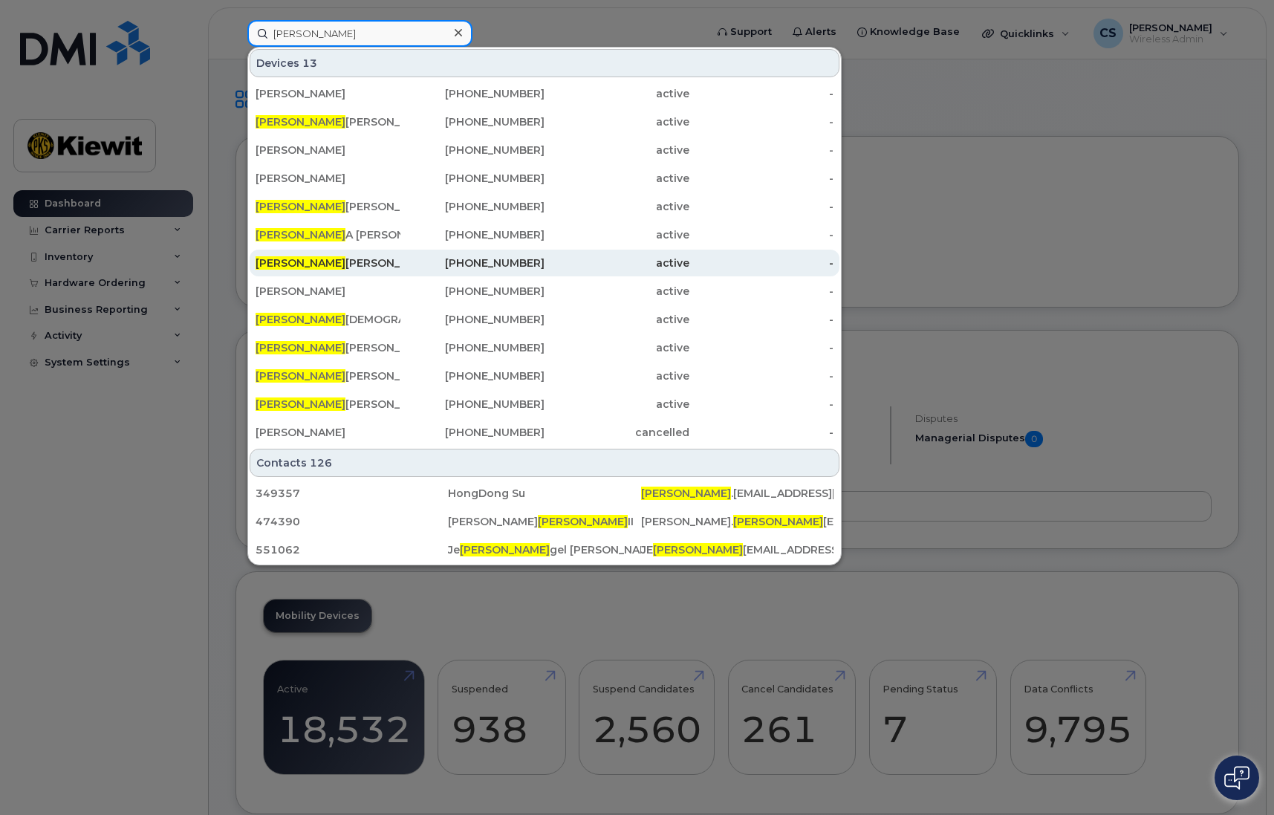
type input "susan"
click at [382, 266] on div "Susan Bugbee" at bounding box center [328, 263] width 145 height 15
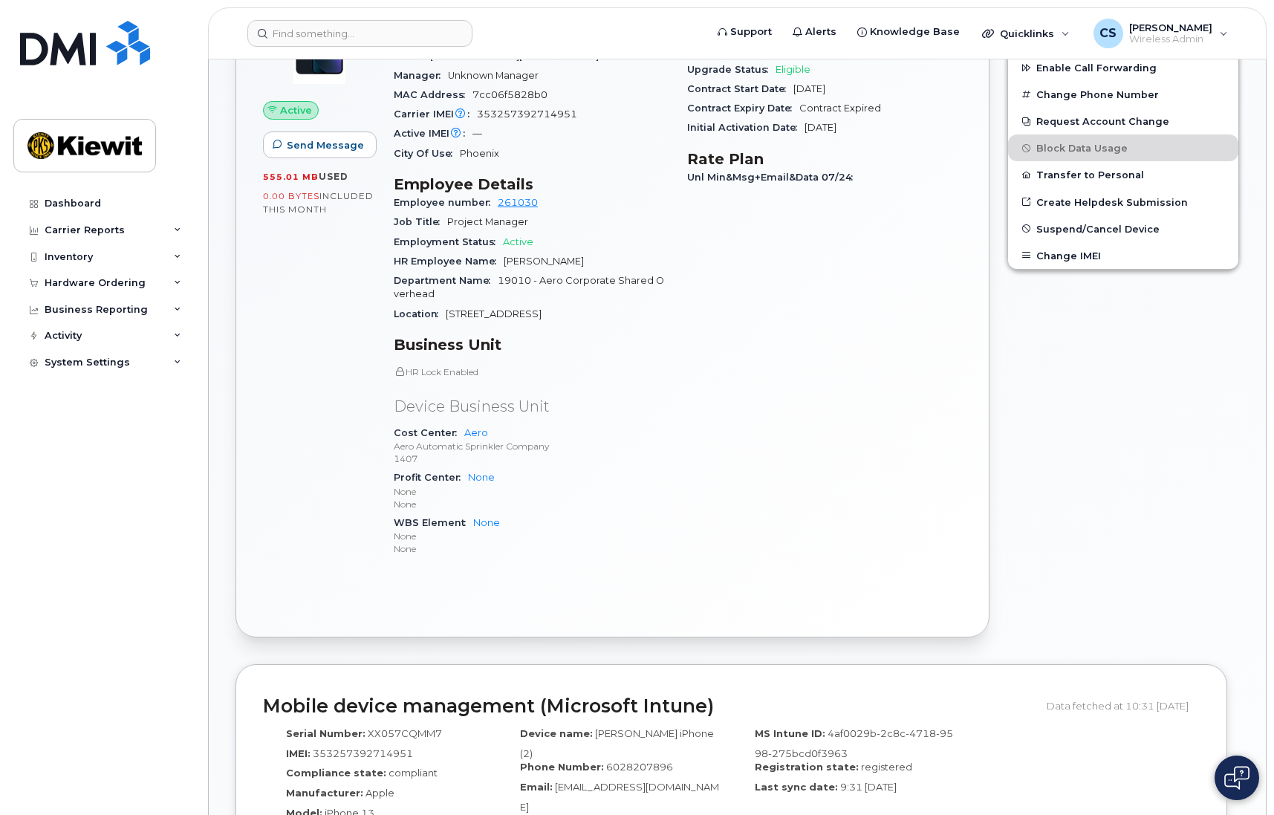
scroll to position [285, 0]
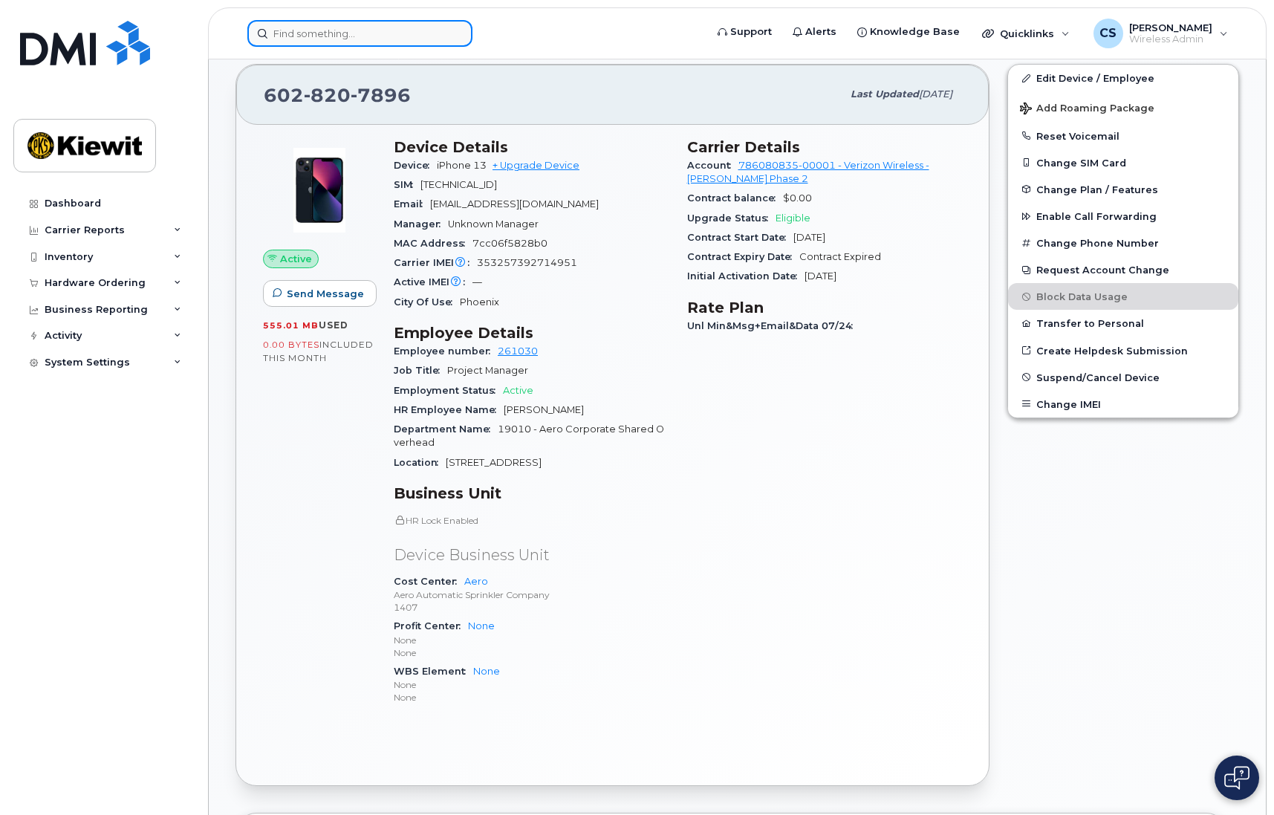
click at [423, 39] on input at bounding box center [359, 33] width 225 height 27
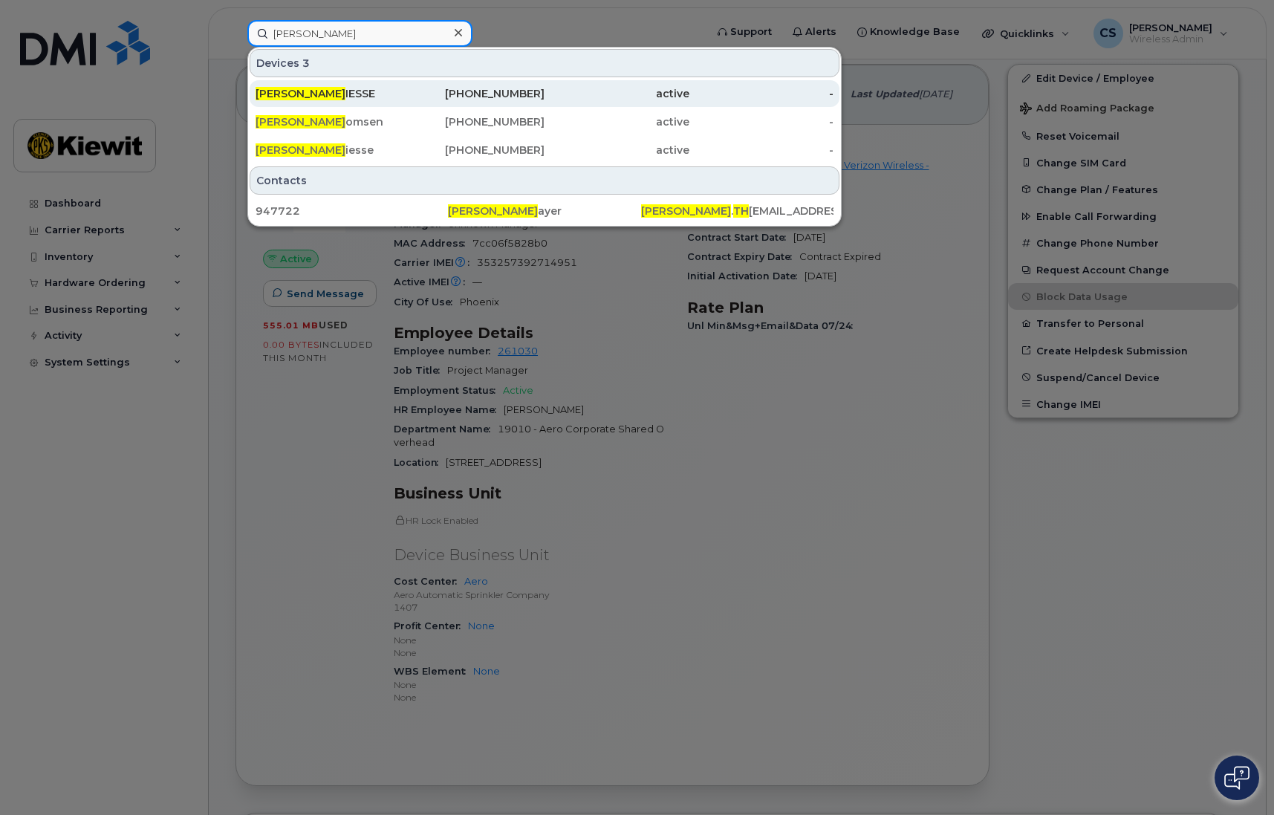
type input "[PERSON_NAME]"
click at [304, 95] on div "[PERSON_NAME] TH IESSE" at bounding box center [328, 93] width 145 height 15
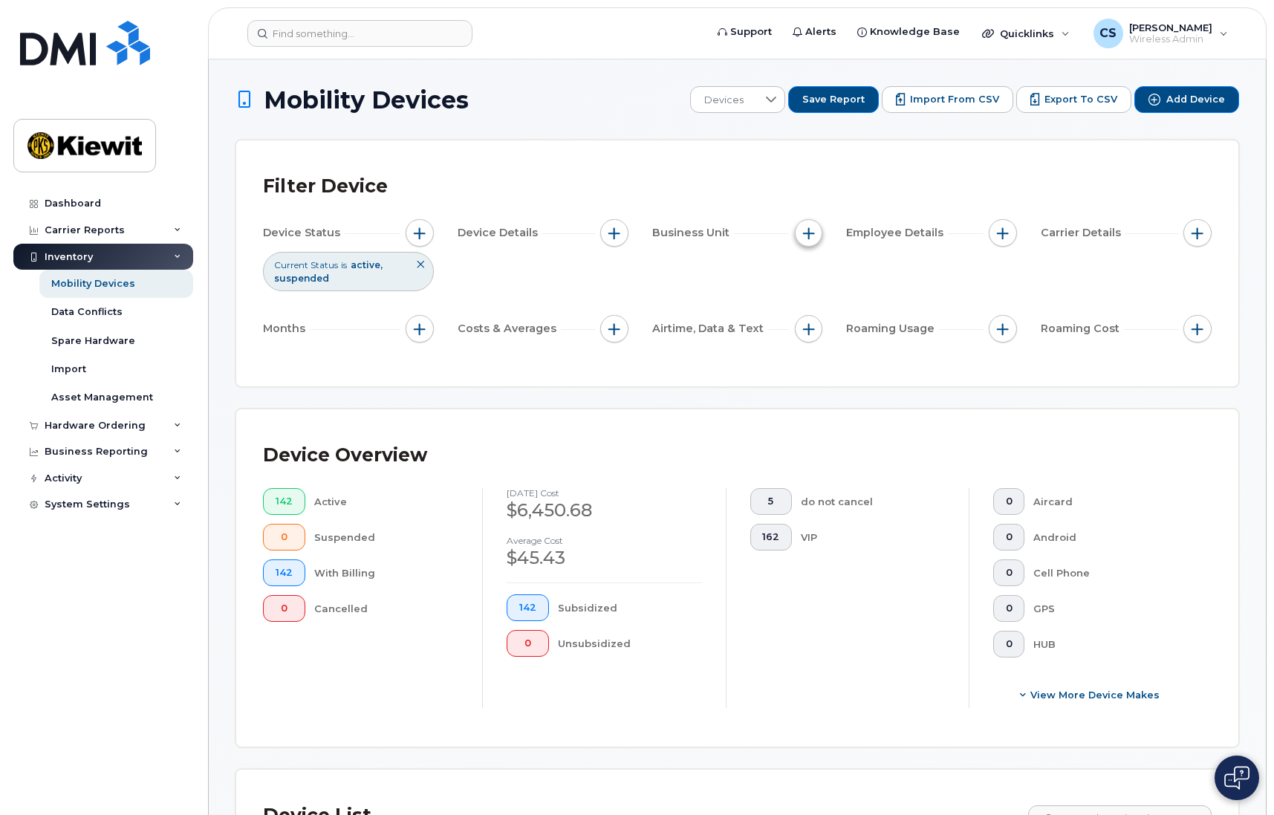
click at [813, 232] on span "button" at bounding box center [809, 233] width 12 height 12
click at [818, 305] on input "Cost Center" at bounding box center [813, 302] width 12 height 12
checkbox input "true"
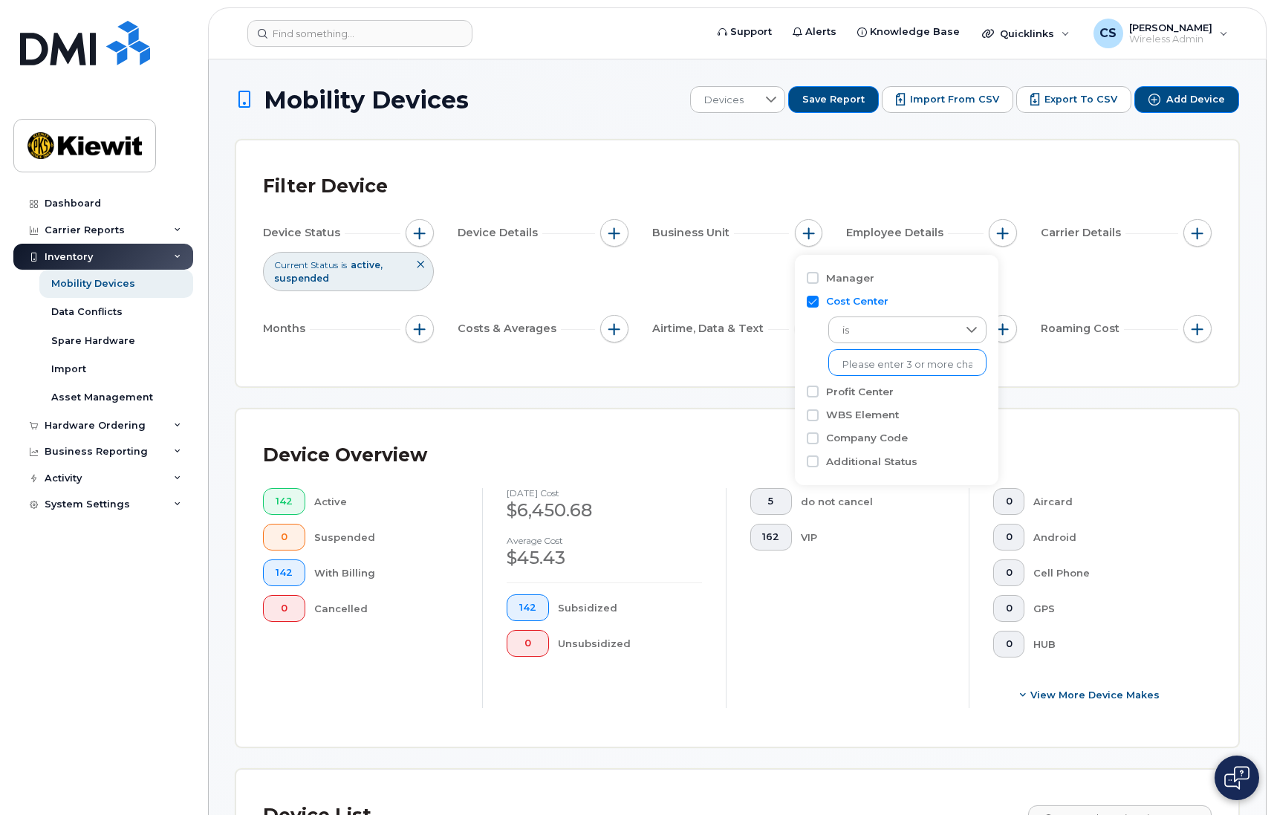
click at [857, 355] on li at bounding box center [907, 365] width 130 height 22
click at [862, 363] on input "text" at bounding box center [907, 364] width 130 height 13
type input "jet"
click at [873, 391] on li "1408 - Jet Pipe - Jet Pipe Industries Co." at bounding box center [932, 395] width 208 height 27
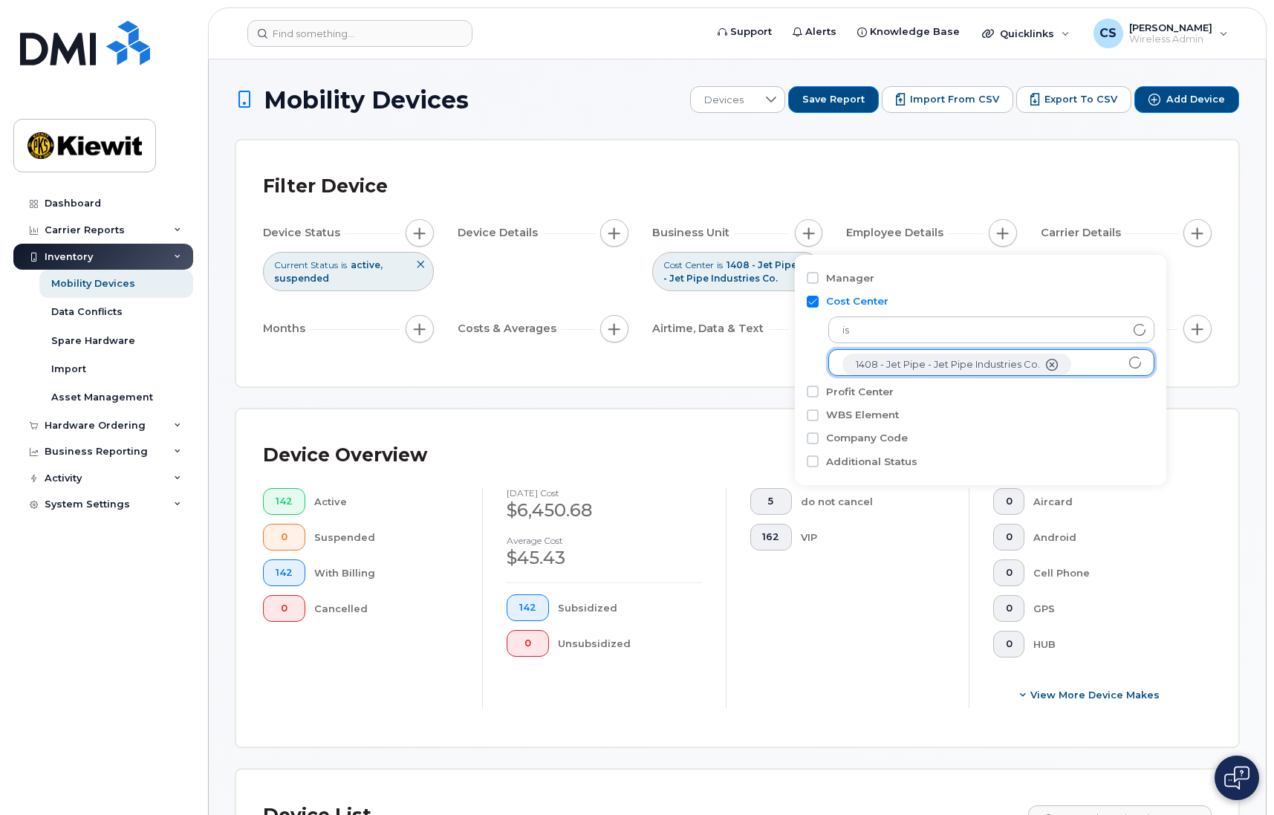
scroll to position [30, 0]
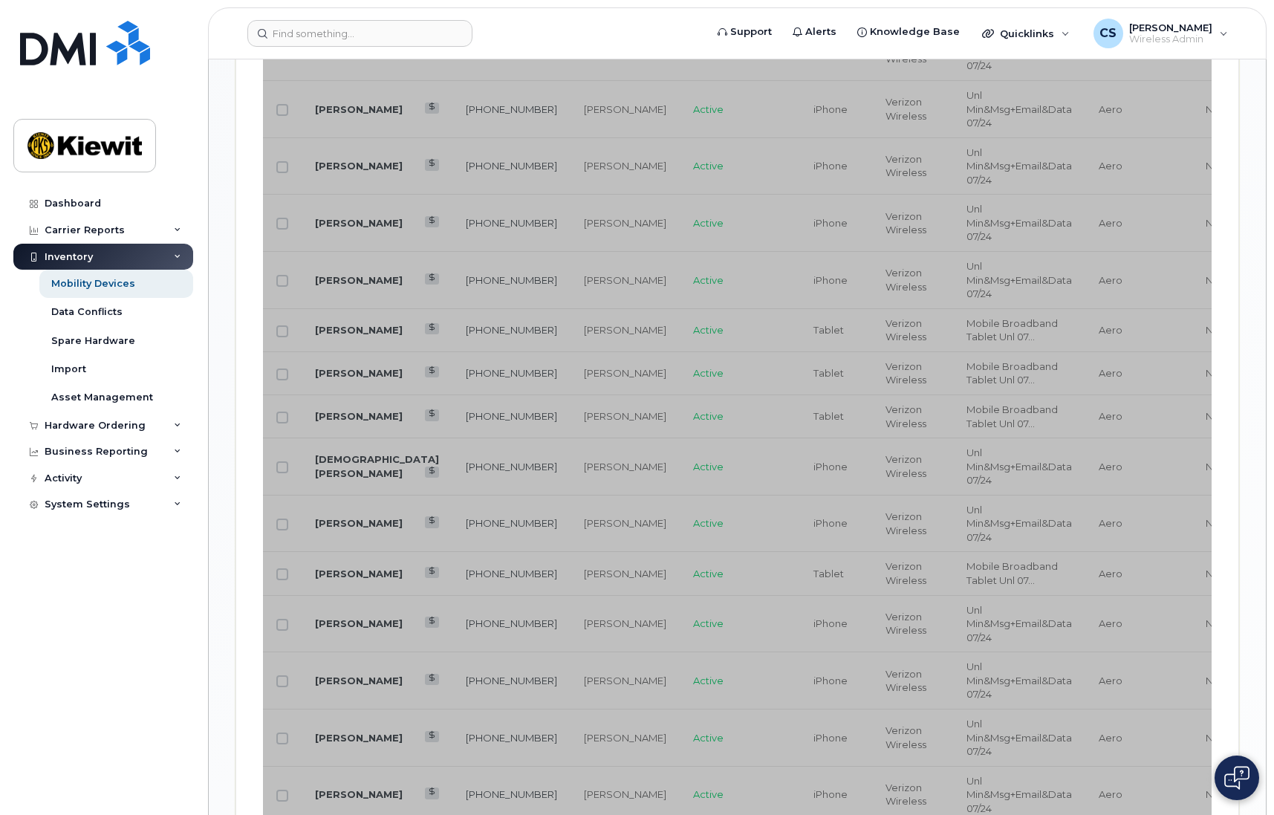
scroll to position [1560, 0]
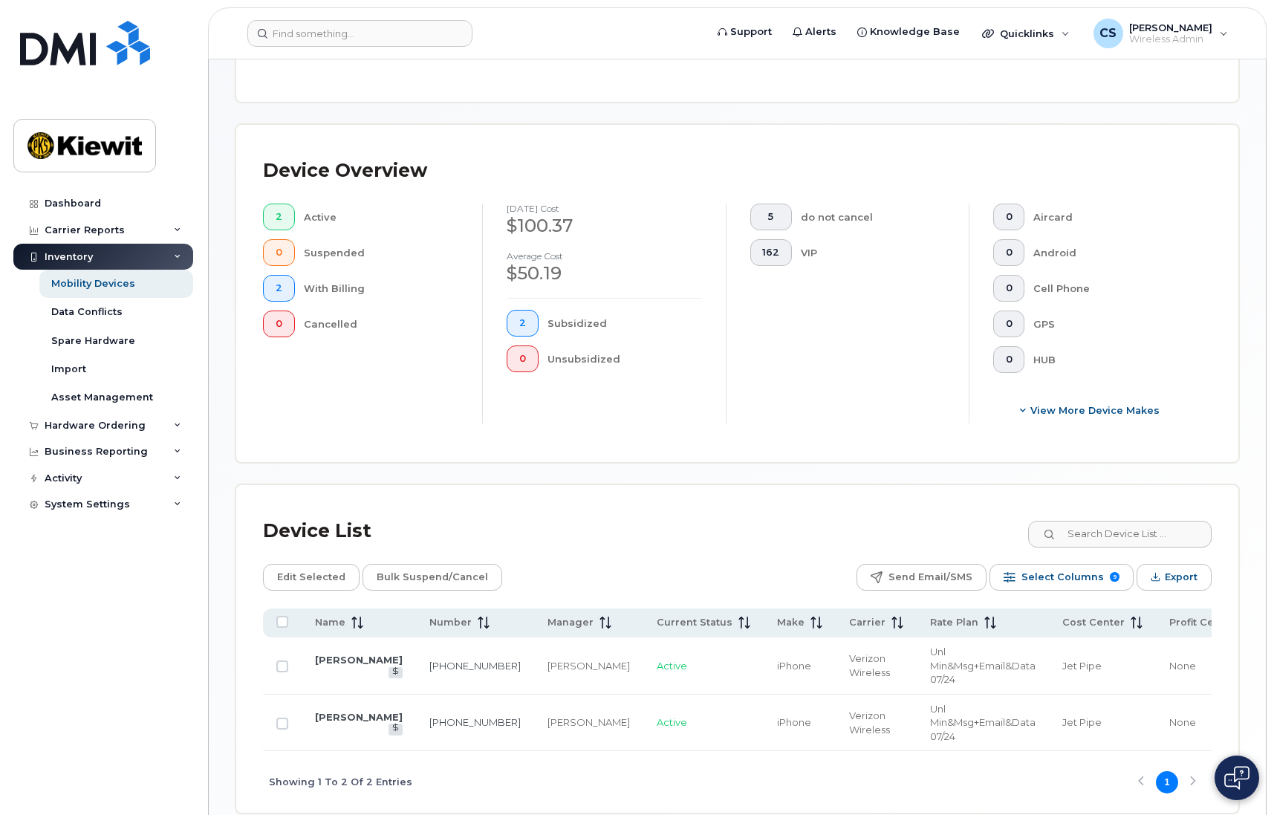
scroll to position [362, 0]
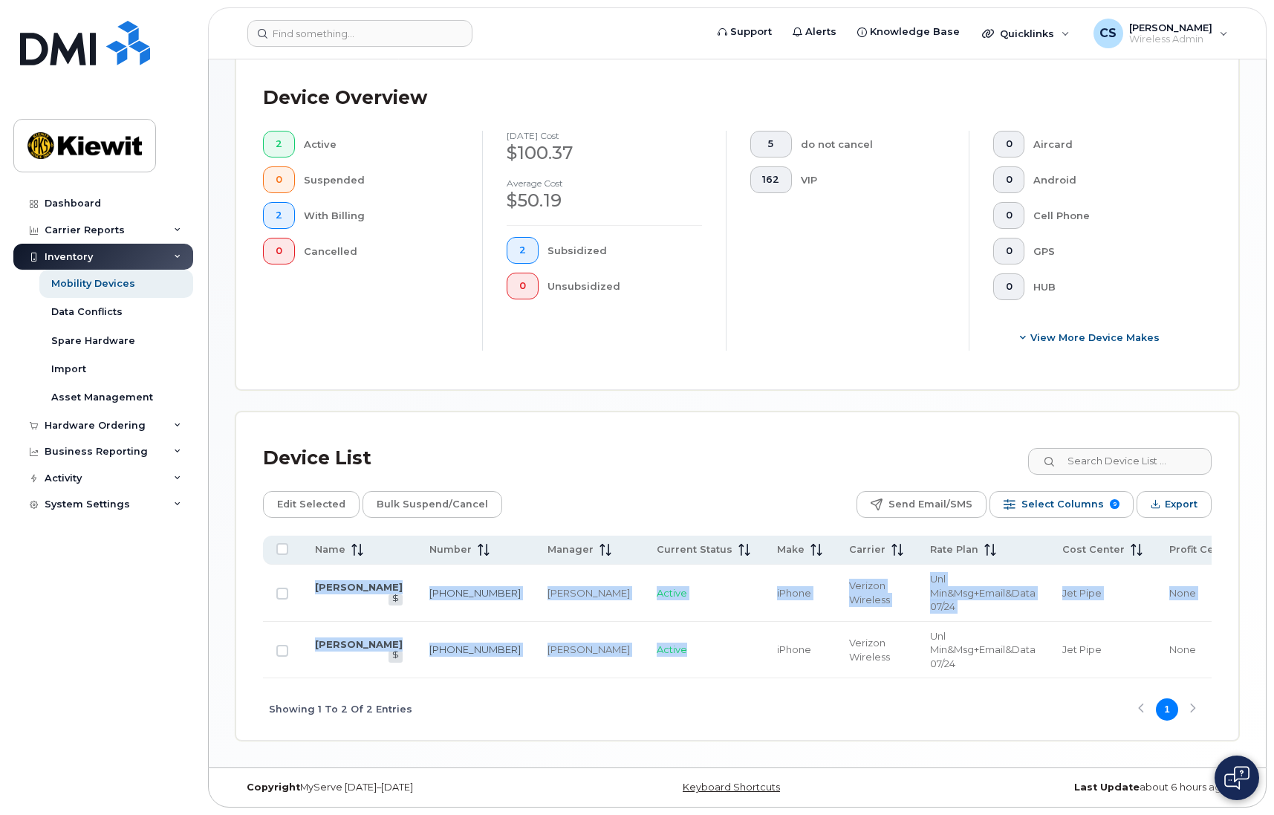
drag, startPoint x: 646, startPoint y: 672, endPoint x: 685, endPoint y: 677, distance: 39.1
click at [699, 677] on div "Name Number Manager Current Status Make Carrier Rate Plan Cost Center Profit Ce…" at bounding box center [737, 607] width 949 height 143
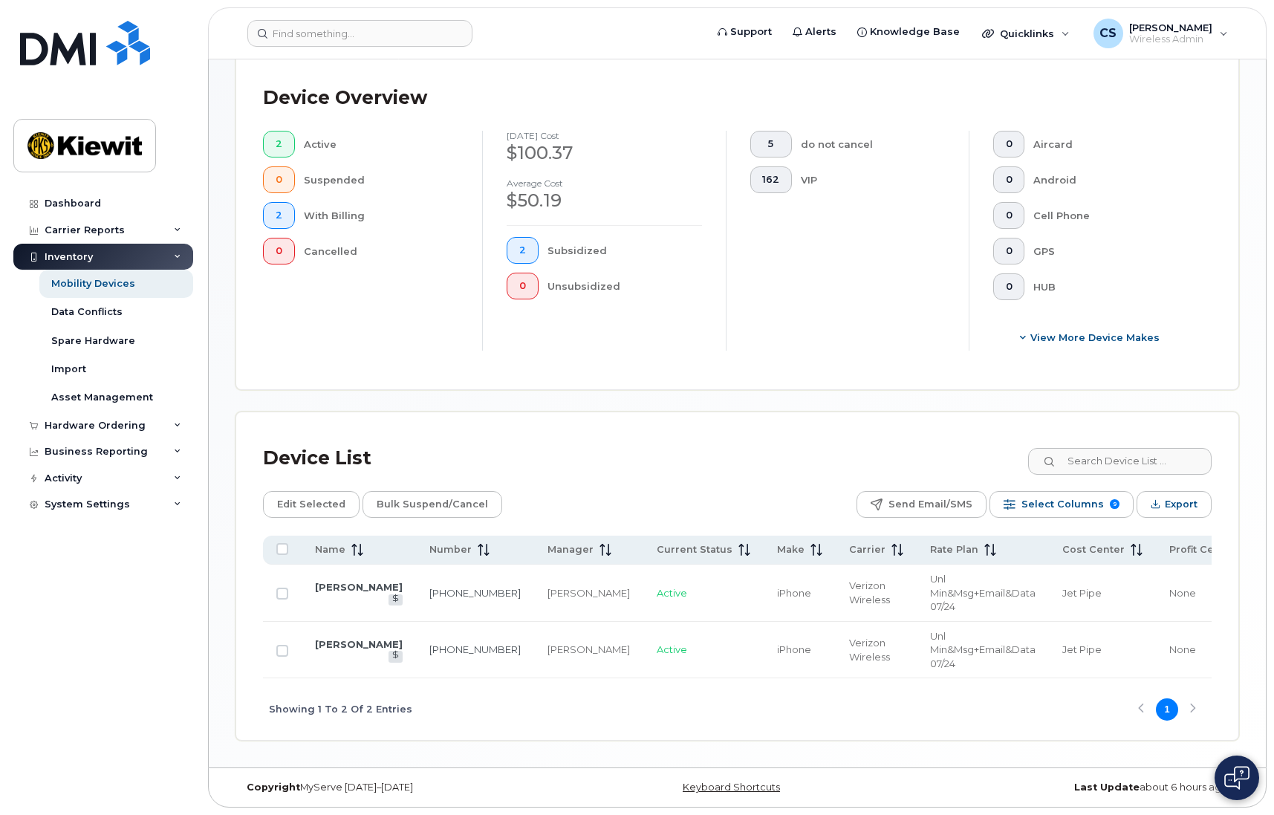
click at [605, 415] on div "Device List Edit Selected Bulk Suspend/Cancel Send Email/SMS Select Columns 9 F…" at bounding box center [737, 576] width 1002 height 328
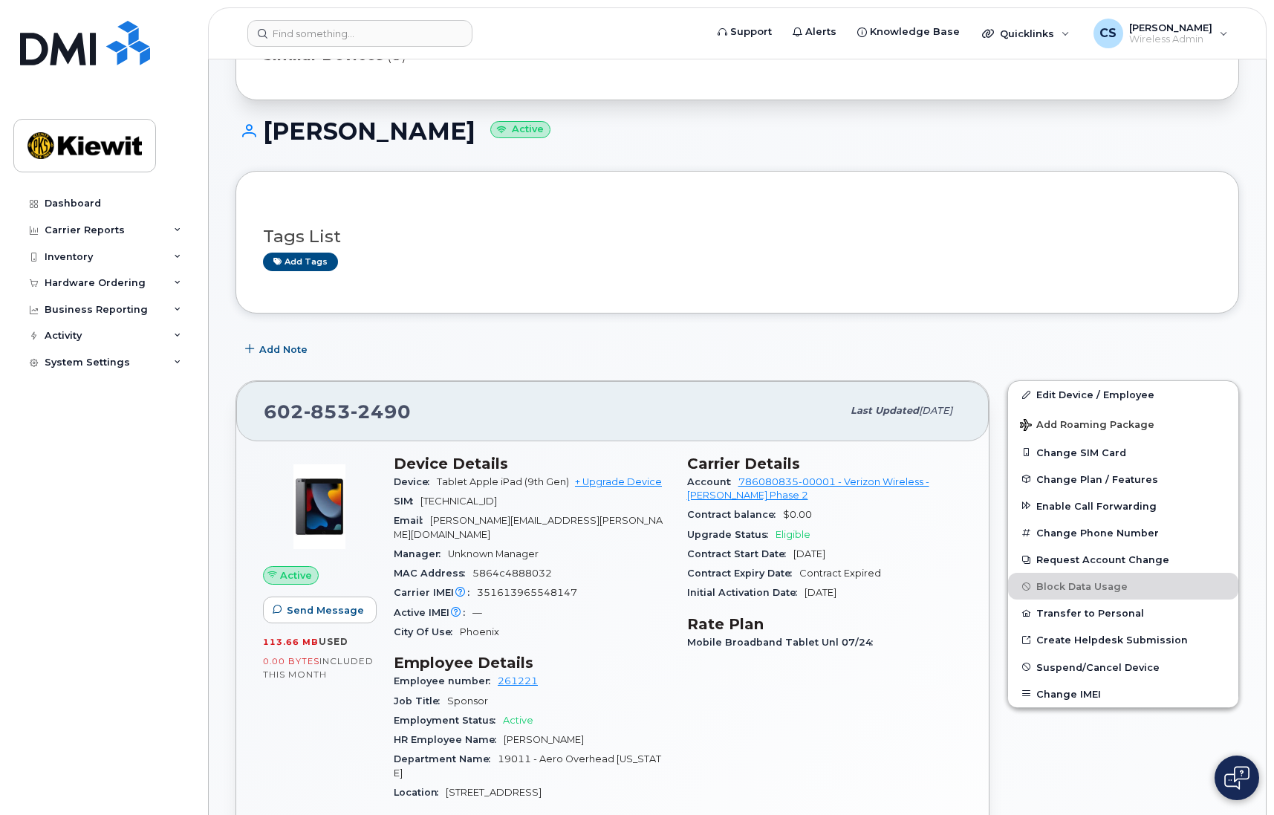
scroll to position [297, 0]
